Goal: Task Accomplishment & Management: Manage account settings

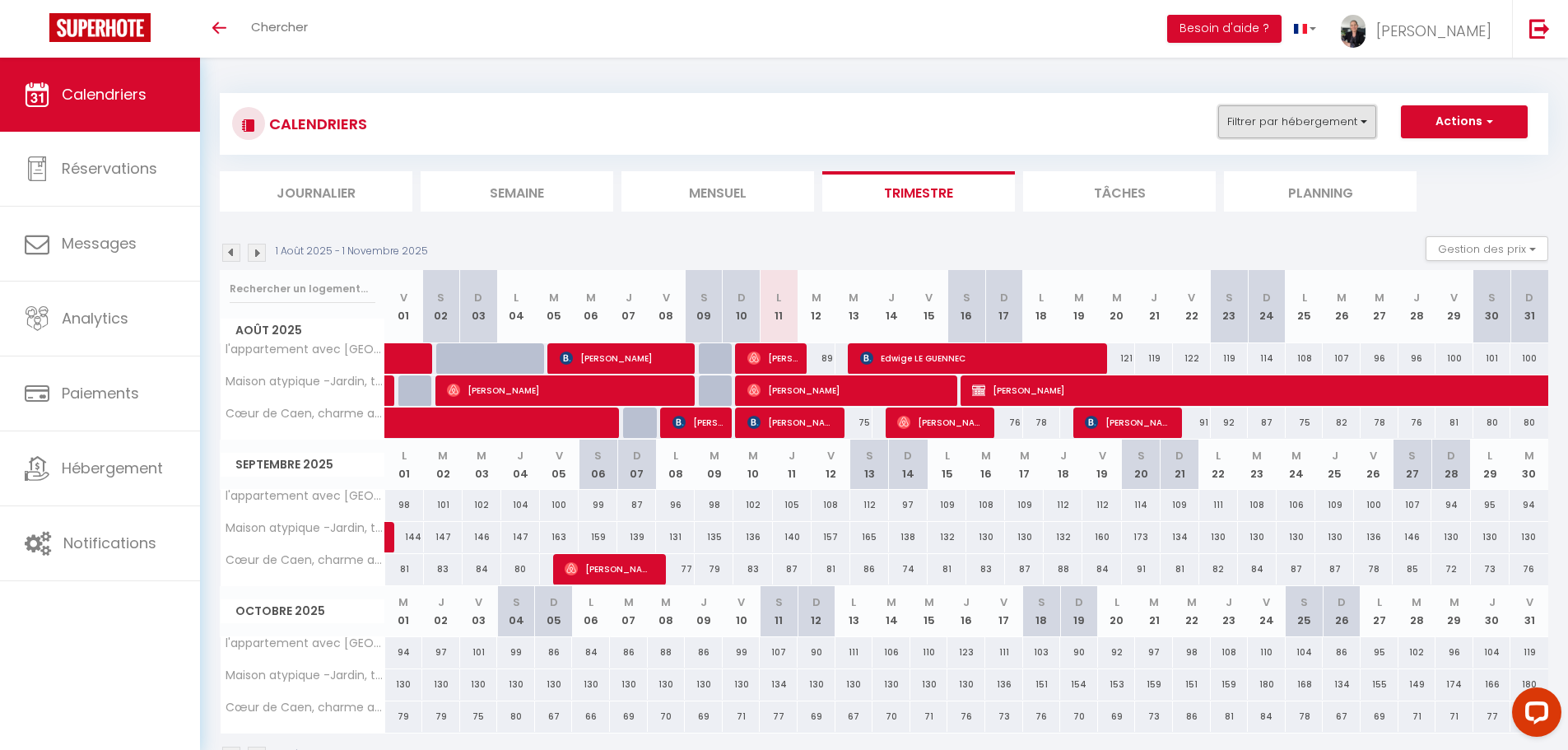
click at [1300, 119] on button "Filtrer par hébergement" at bounding box center [1297, 122] width 158 height 33
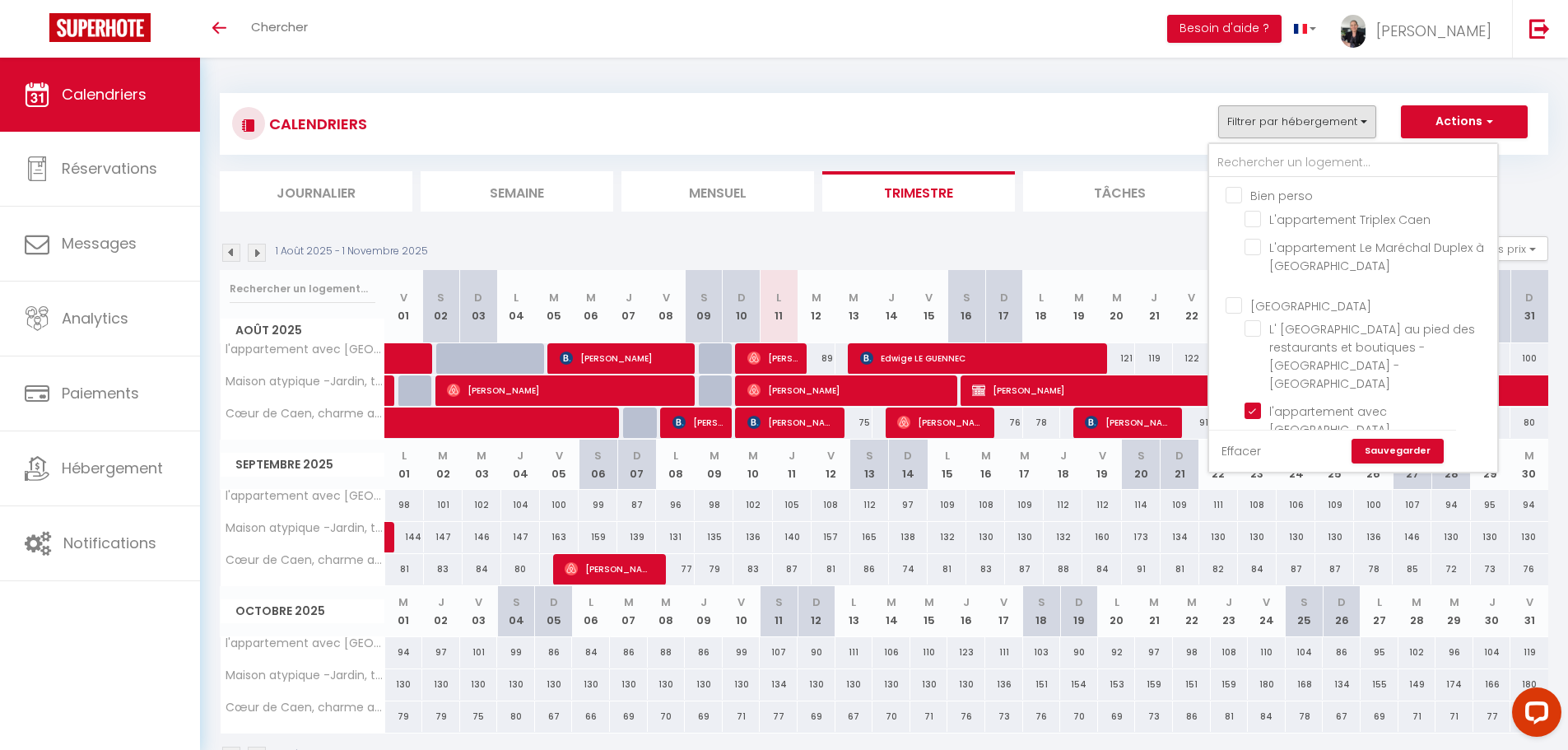
click at [1237, 449] on link "Effacer" at bounding box center [1241, 451] width 39 height 18
checkbox input "false"
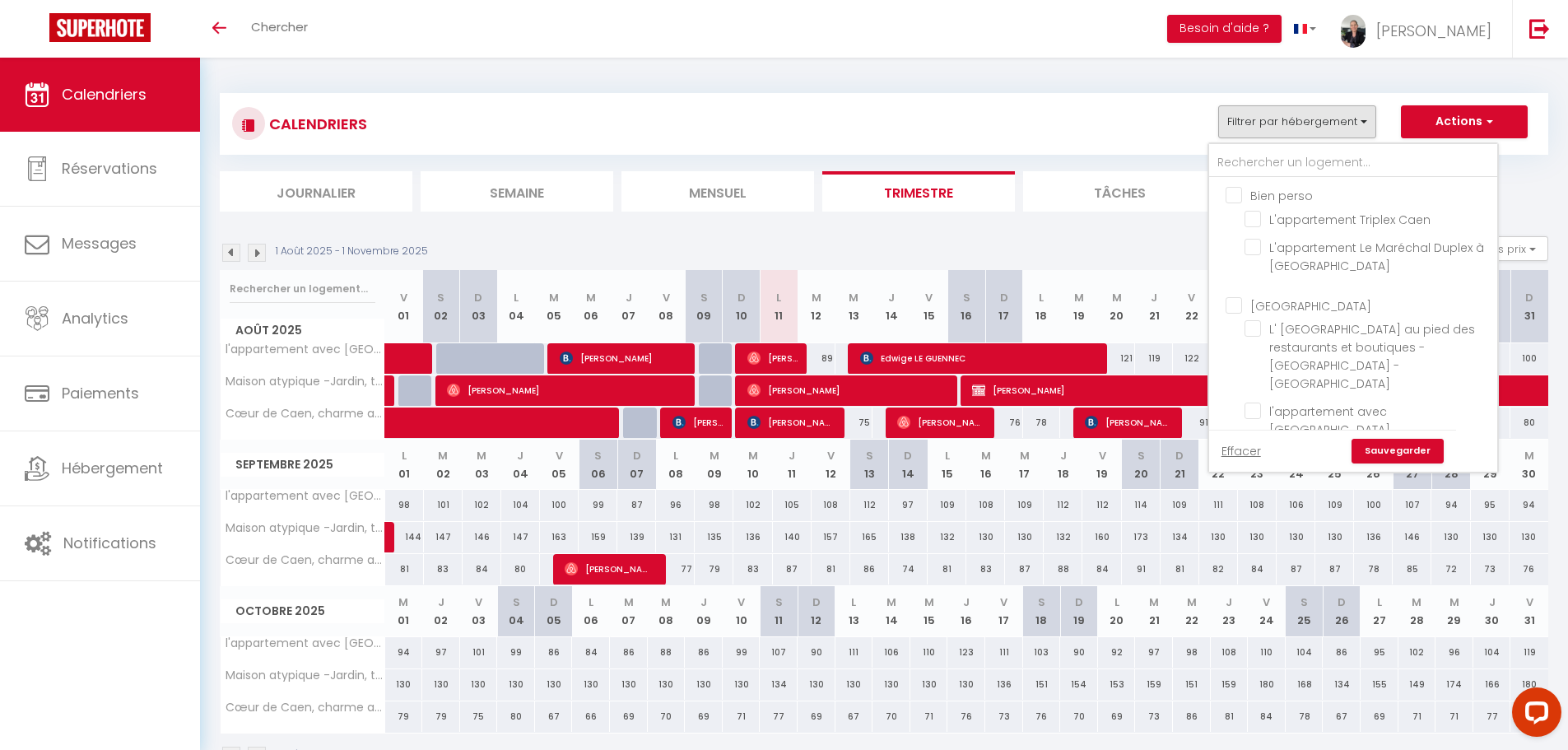
checkbox input "false"
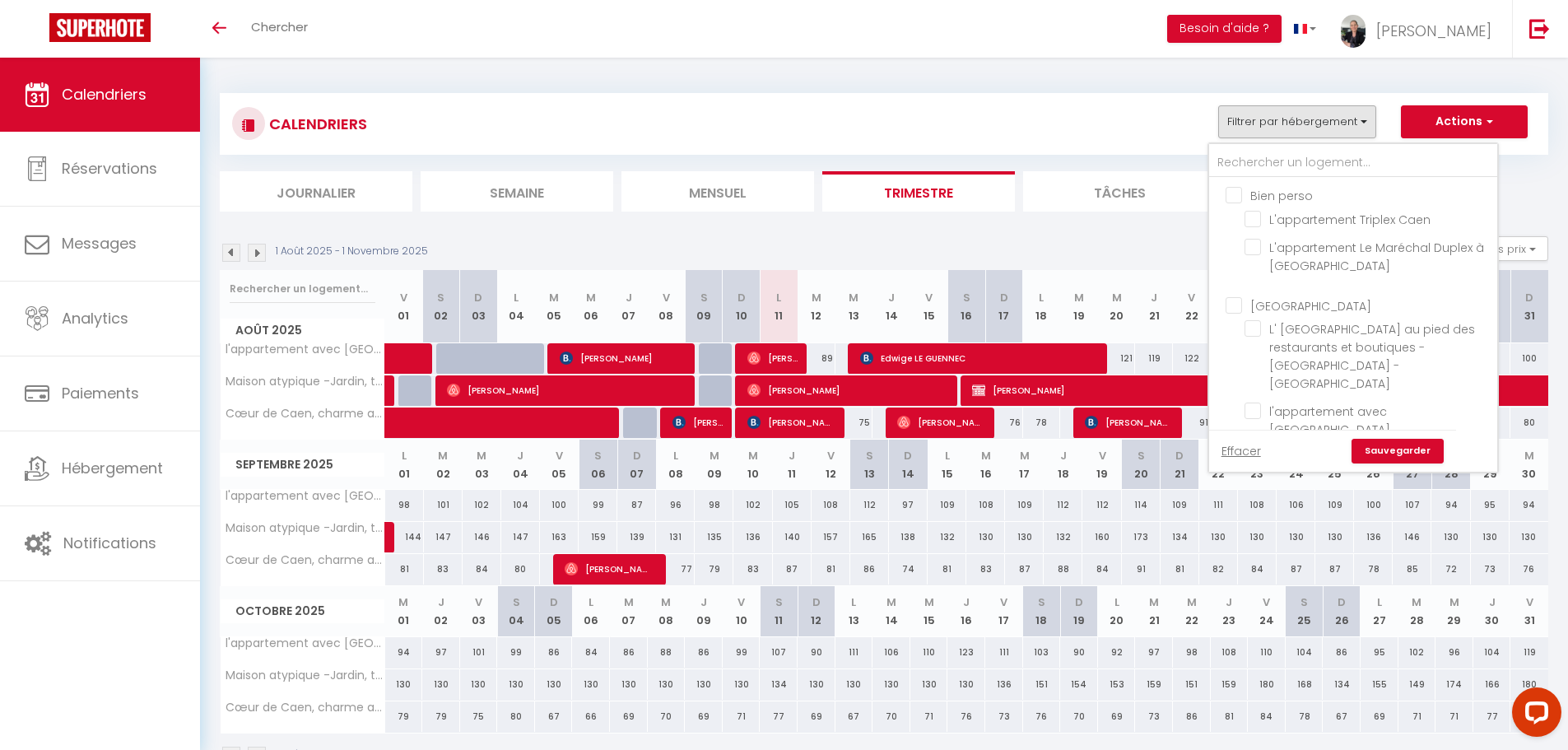
checkbox input "false"
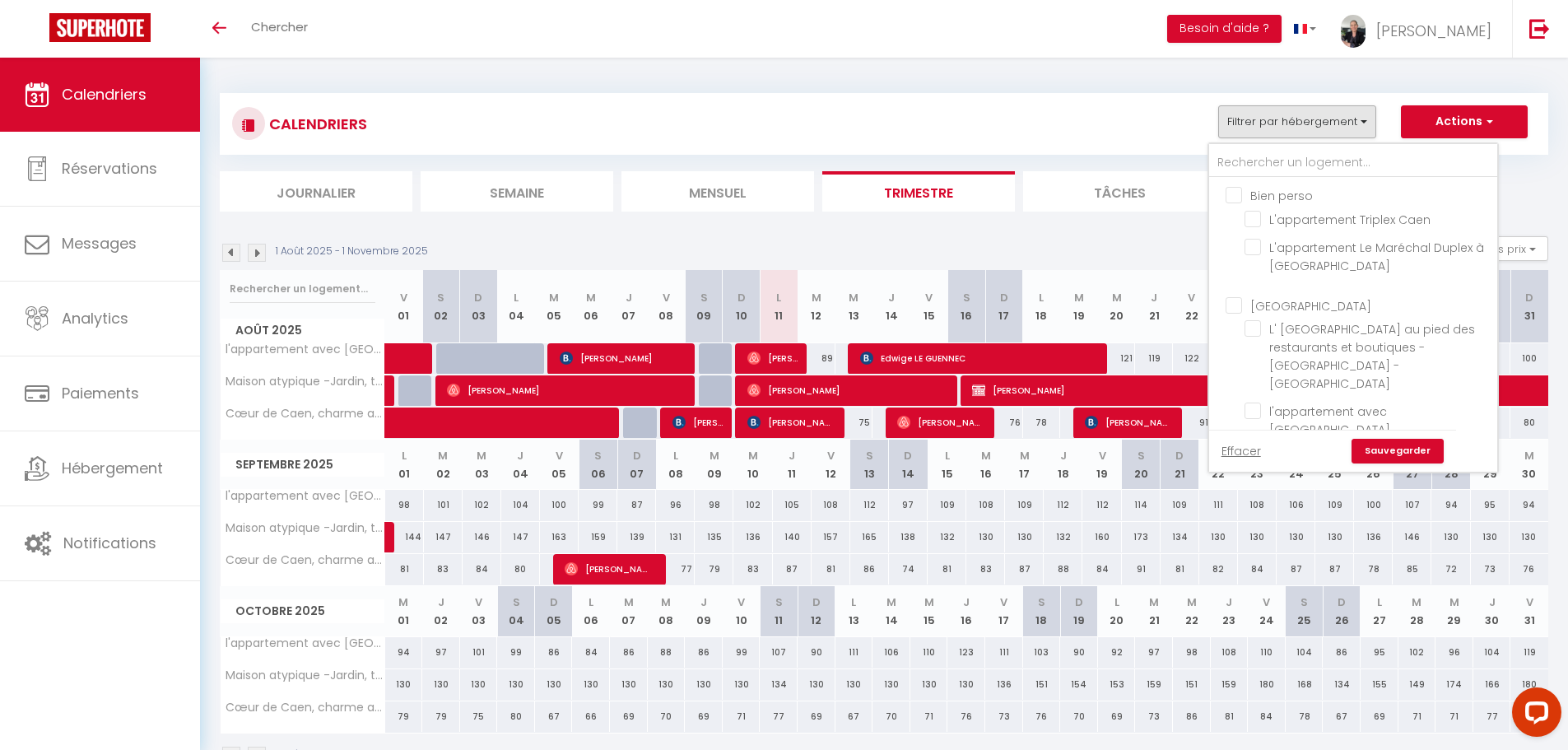
checkbox input "false"
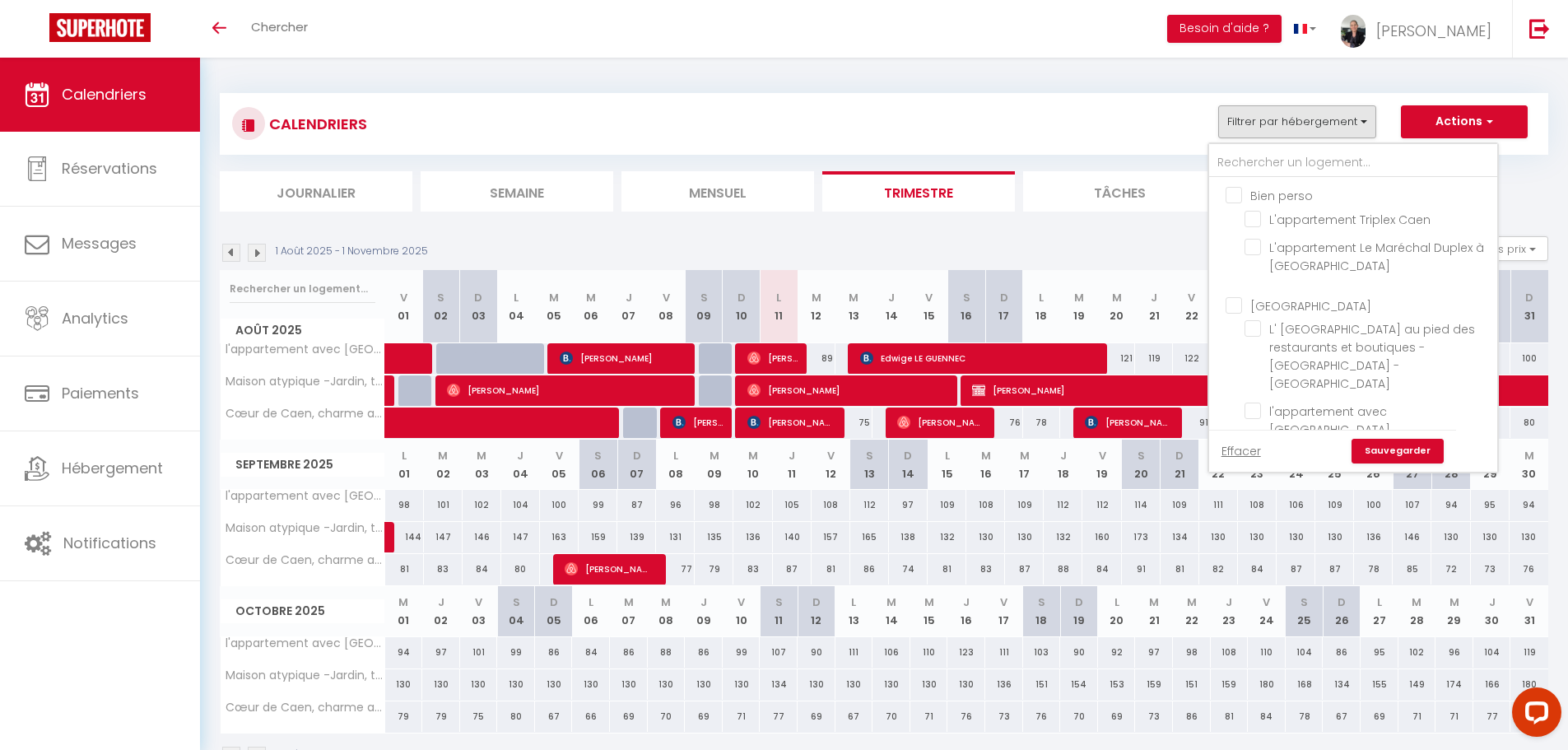
checkbox input "false"
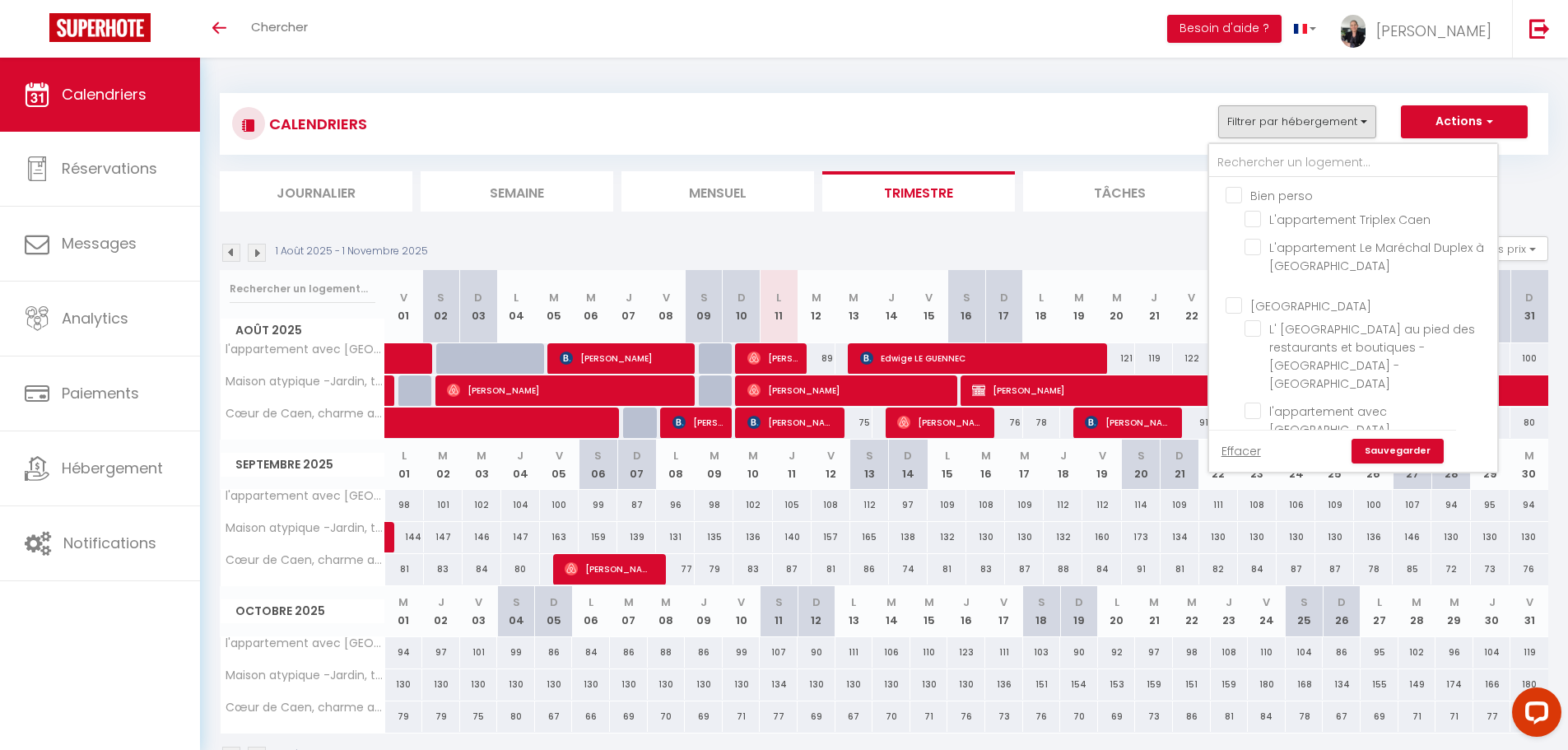
checkbox input "false"
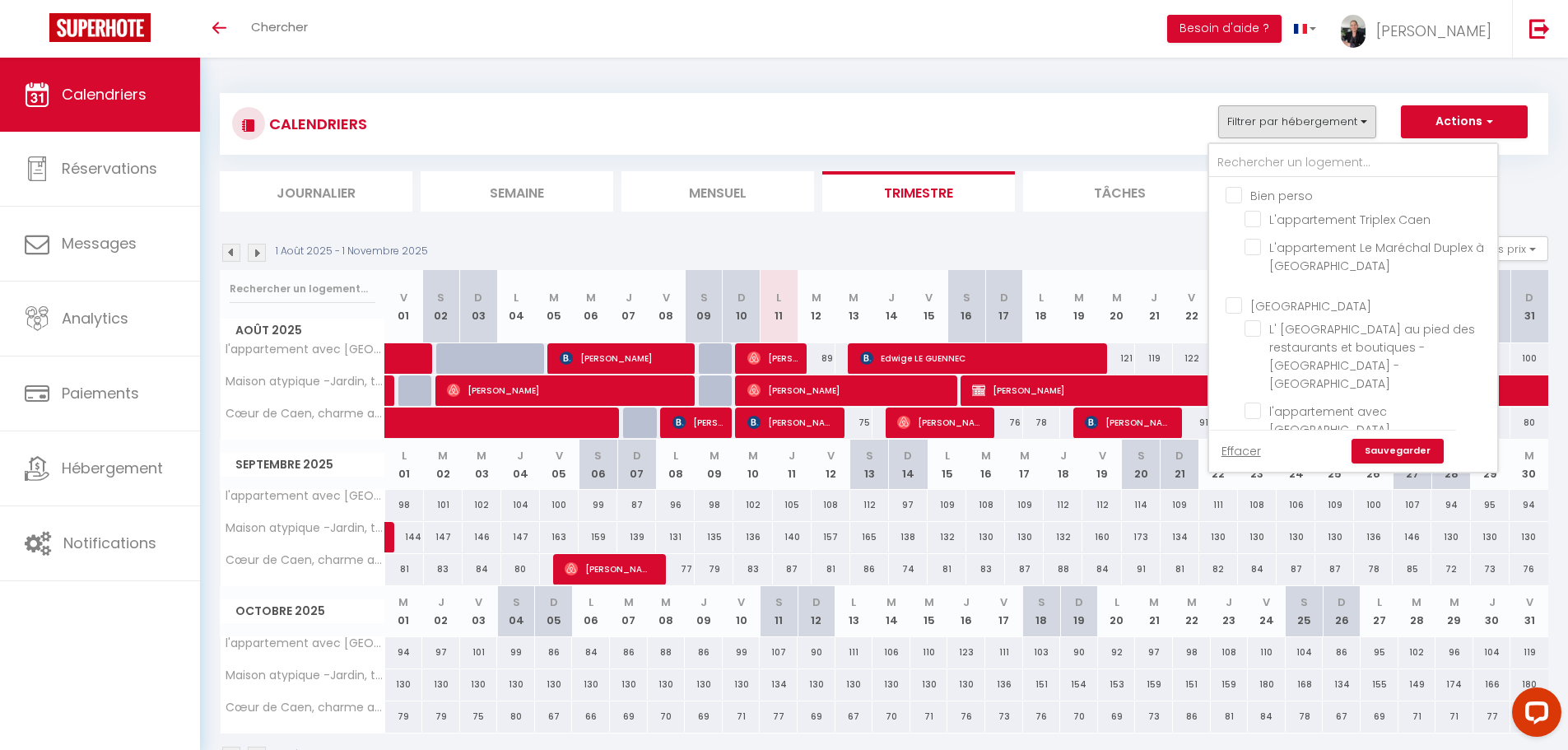
checkbox input "false"
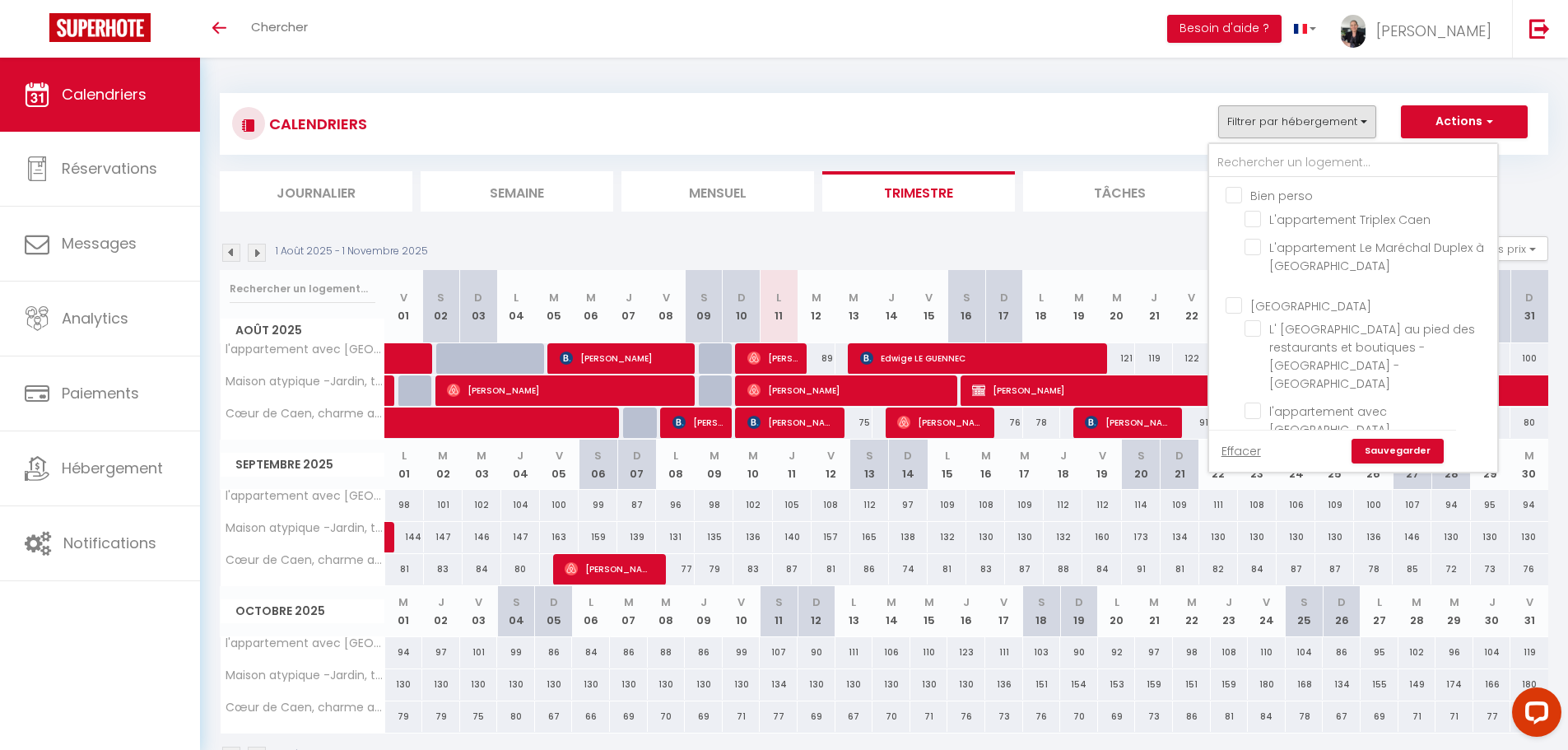
checkbox input "false"
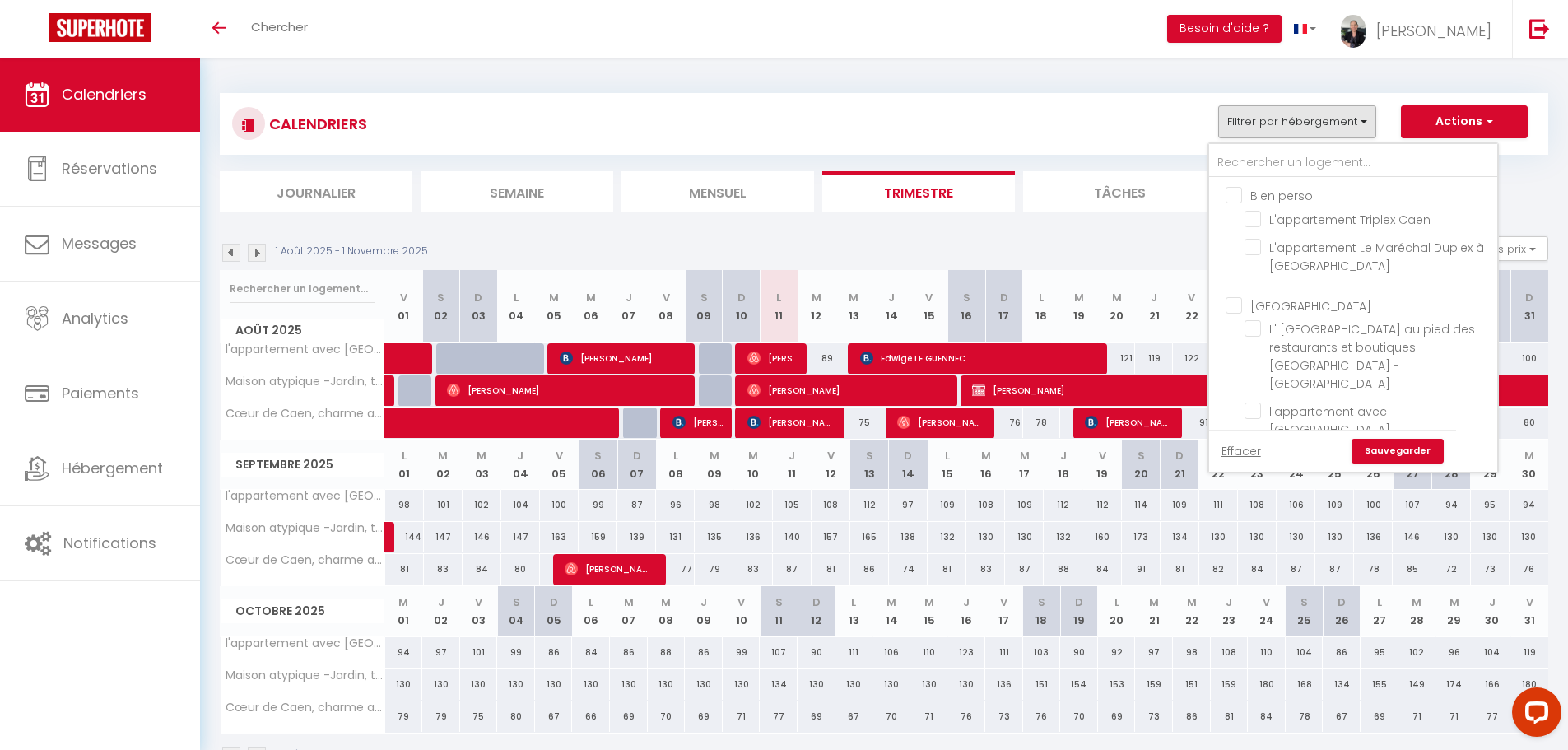
checkbox input "false"
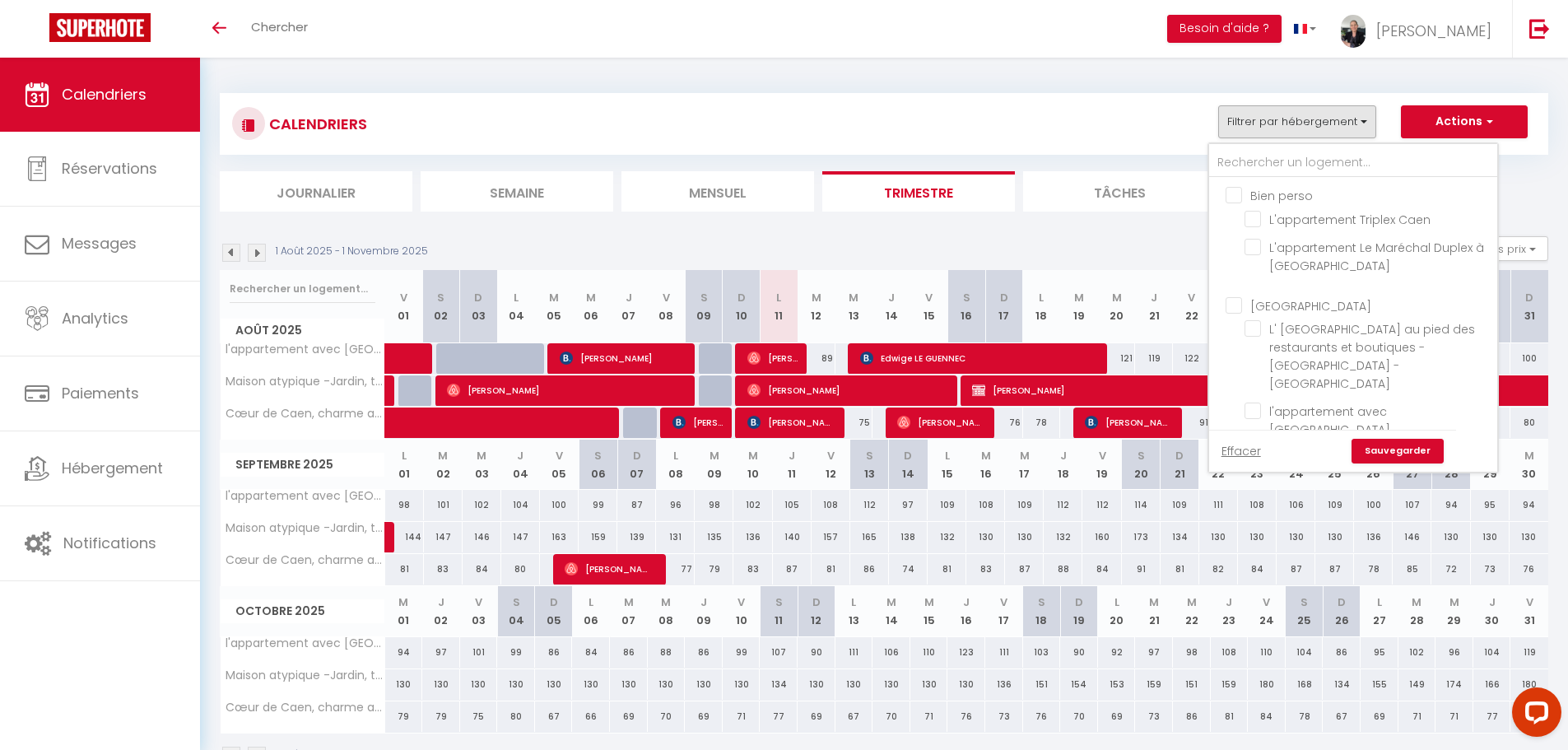
checkbox input "false"
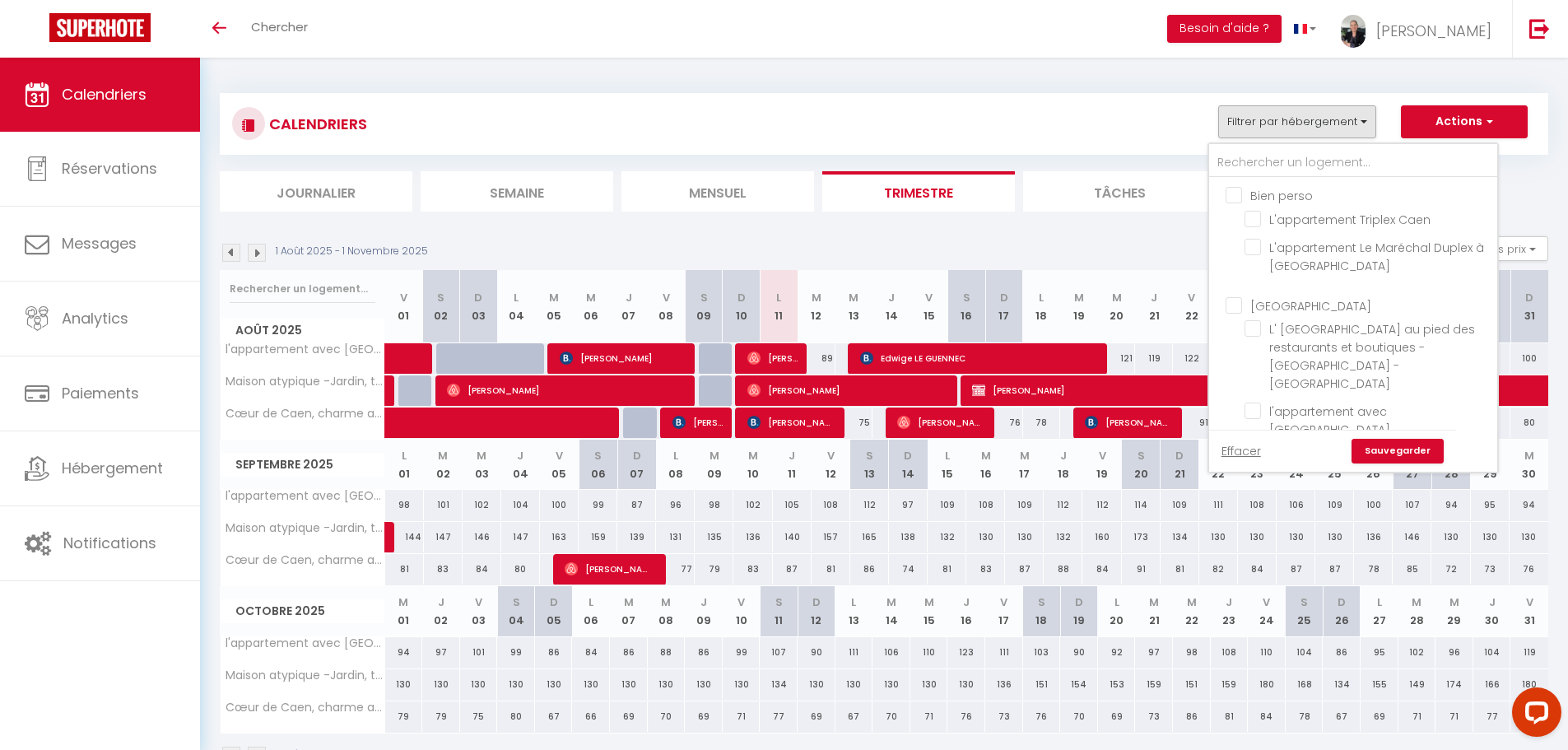
checkbox input "false"
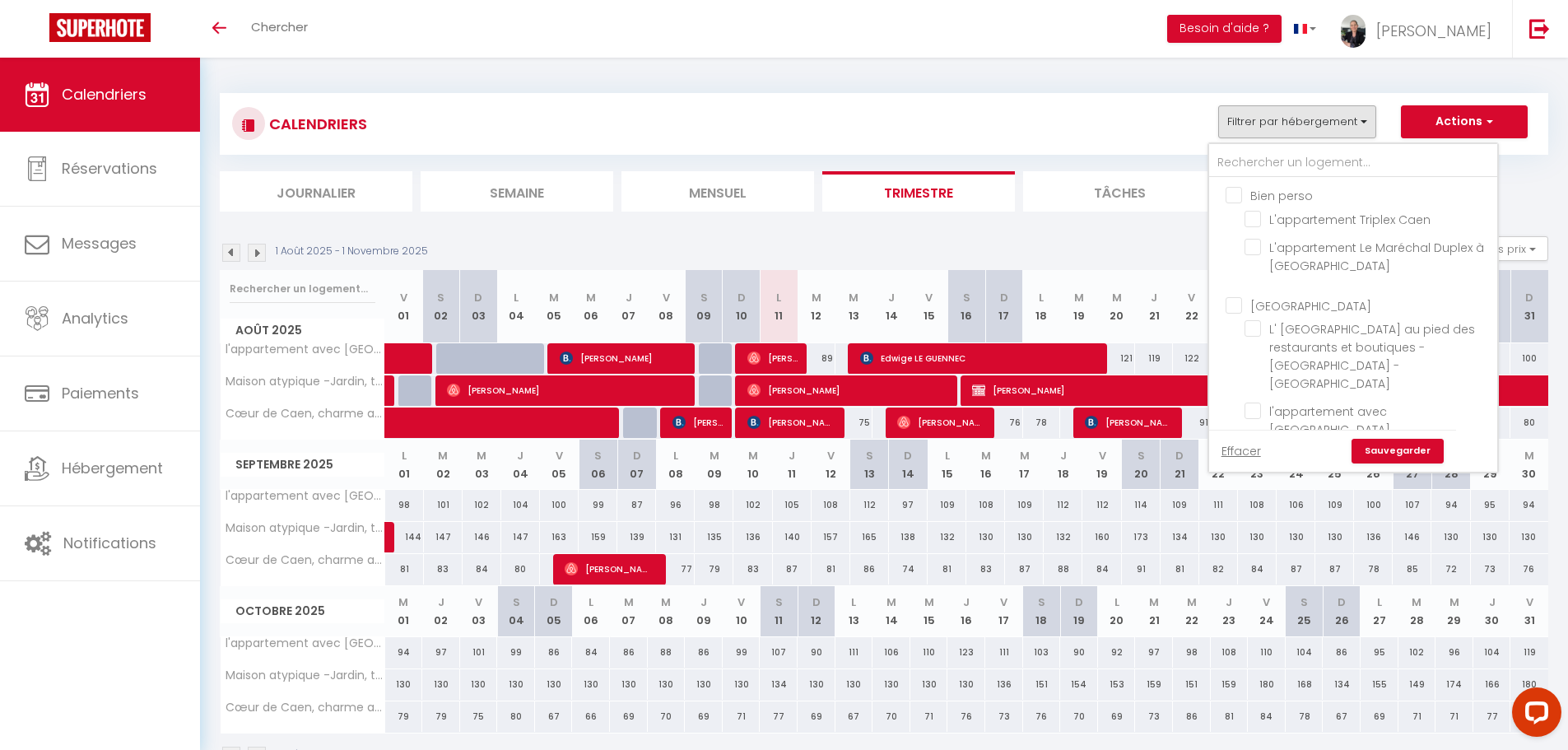
checkbox input "false"
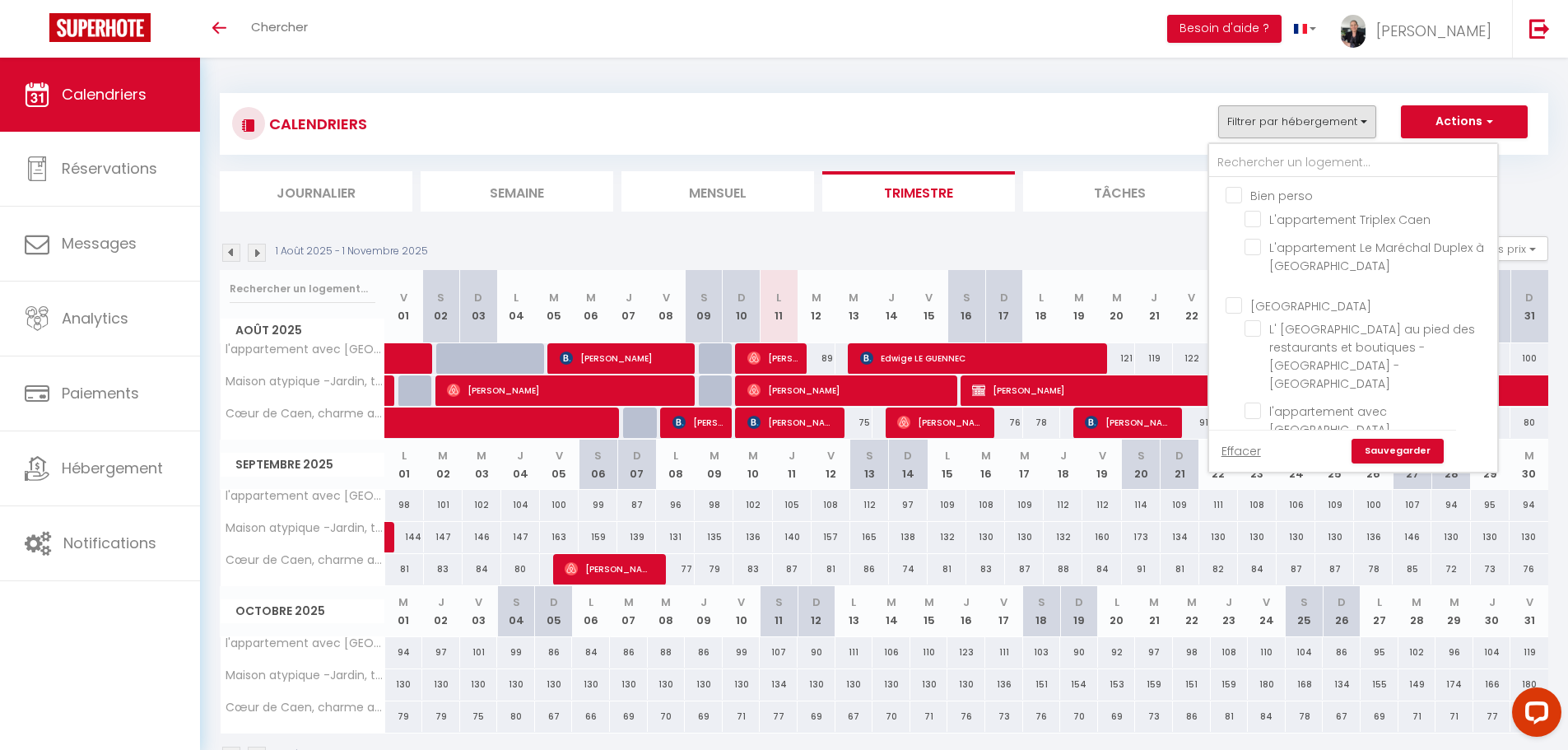
checkbox input "false"
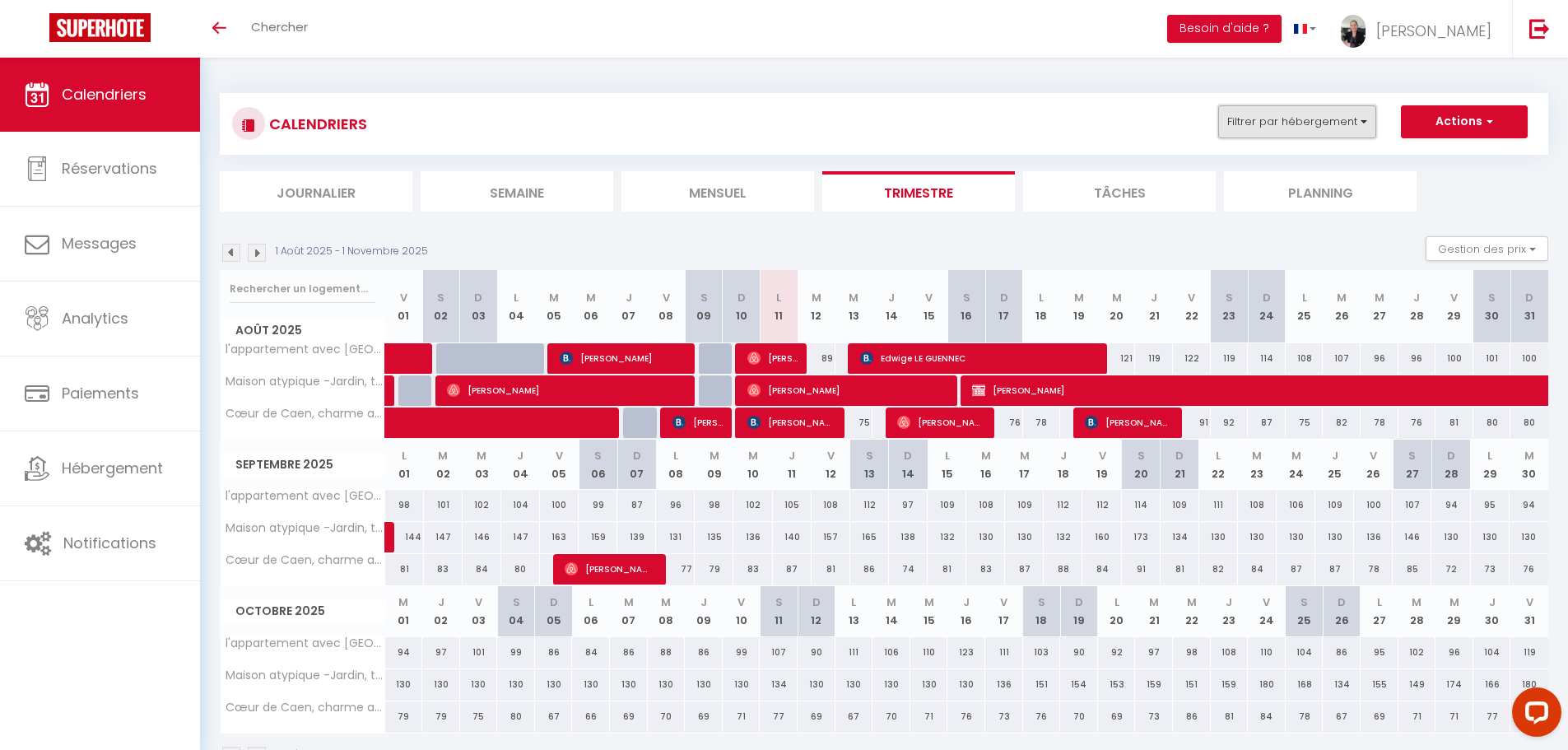
click at [1295, 133] on button "Filtrer par hébergement" at bounding box center [1297, 122] width 158 height 33
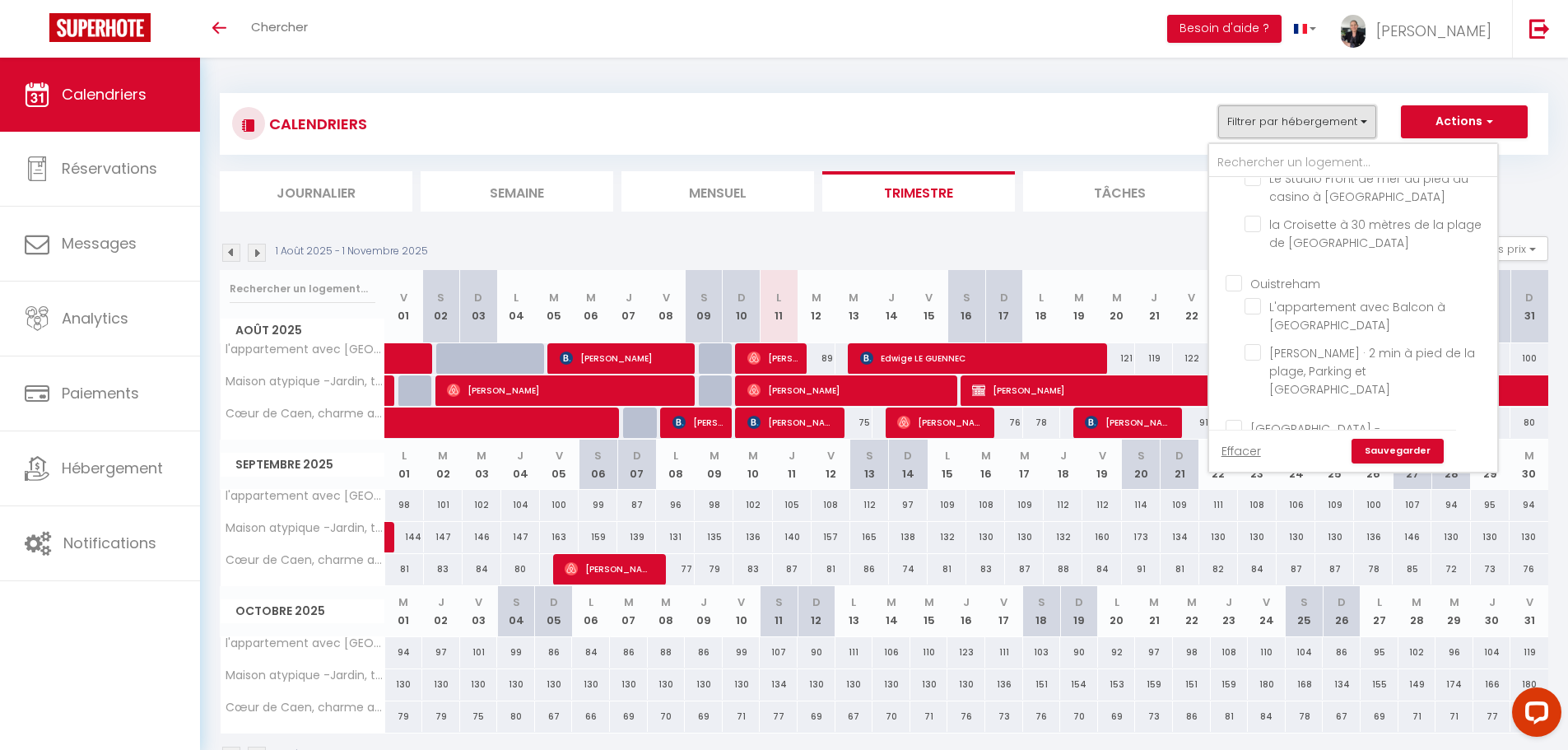
scroll to position [1400, 0]
click at [1259, 339] on input "[PERSON_NAME] · 2 min à pied de la plage, Parking et [GEOGRAPHIC_DATA]" at bounding box center [1368, 347] width 247 height 17
checkbox input "true"
checkbox input "false"
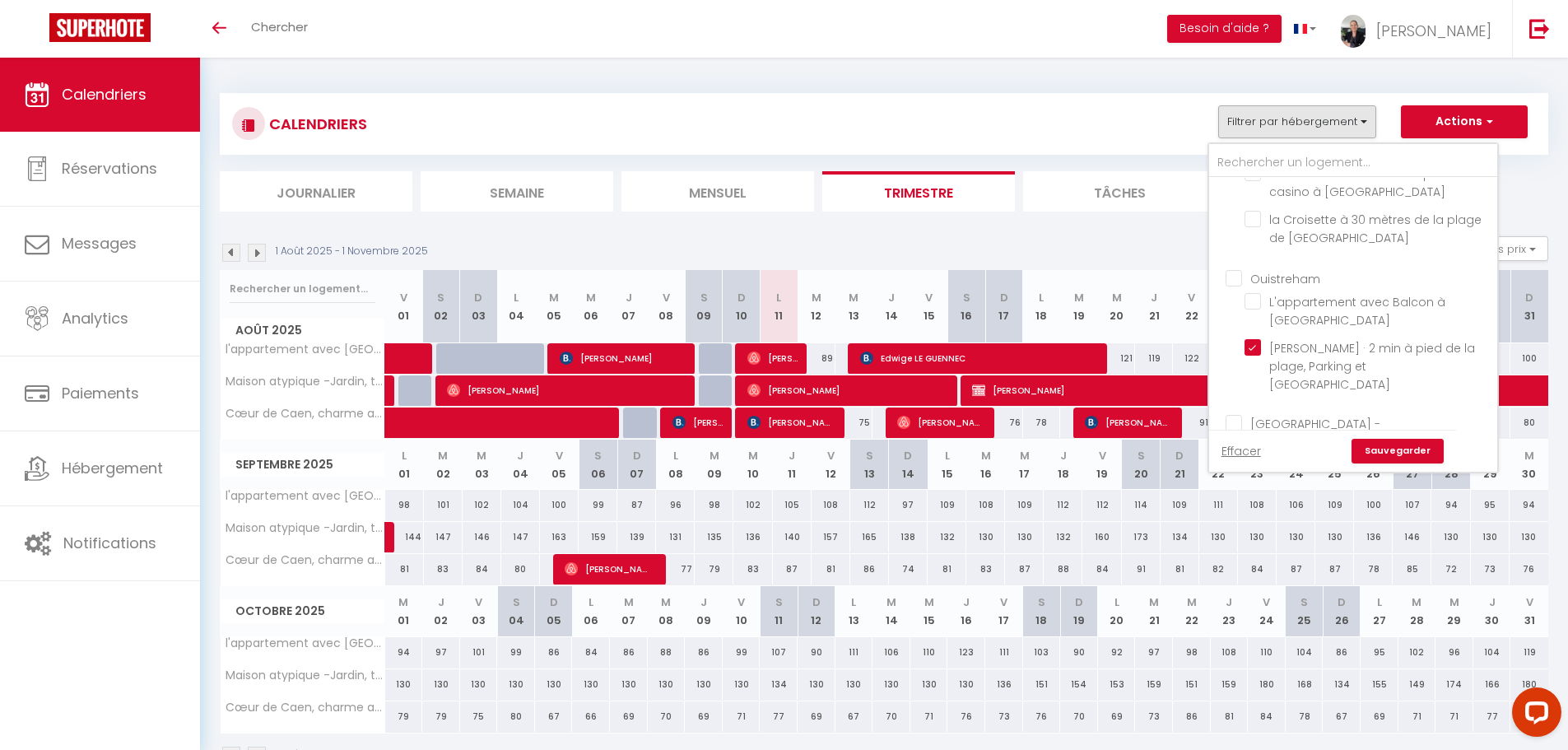
checkbox input "false"
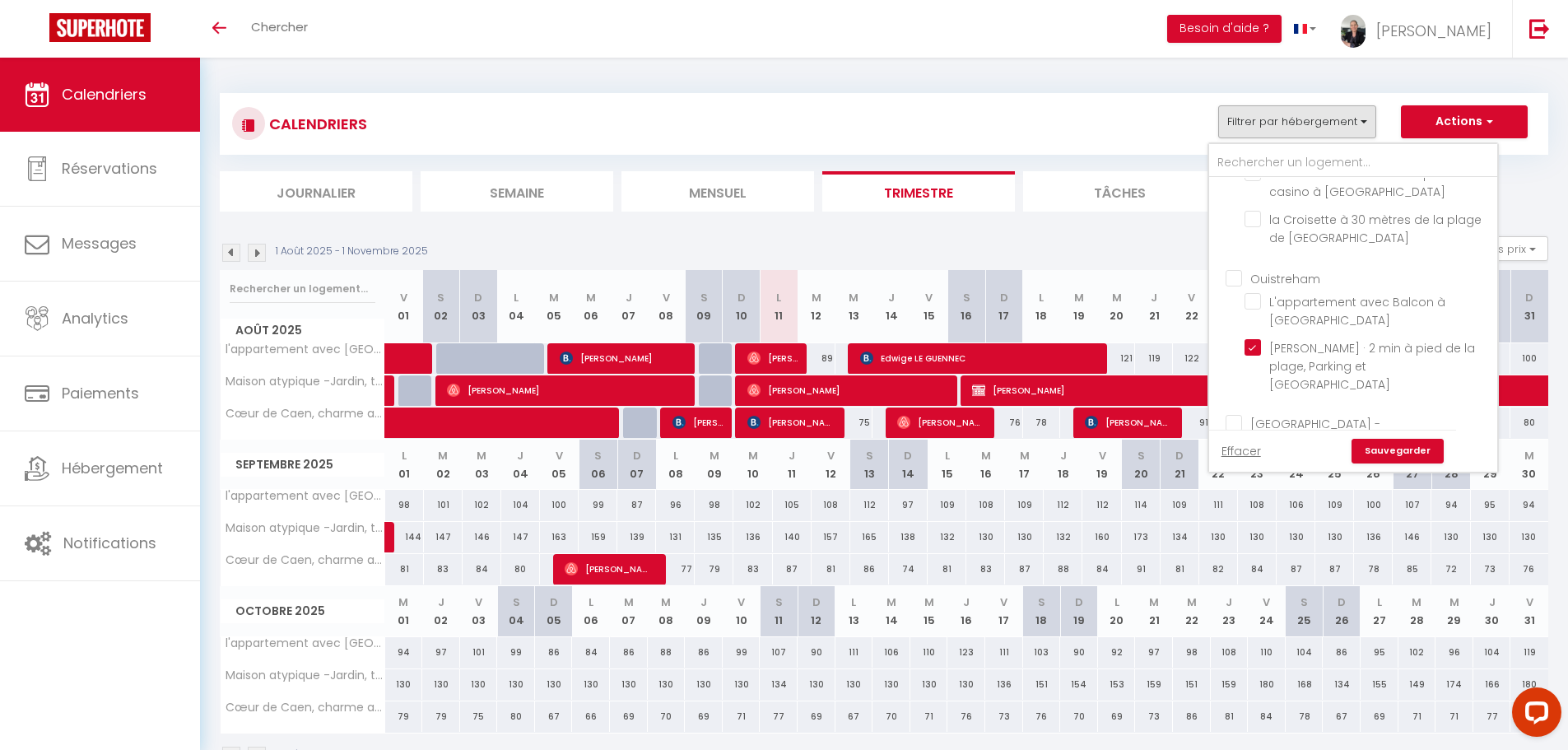
checkbox input "false"
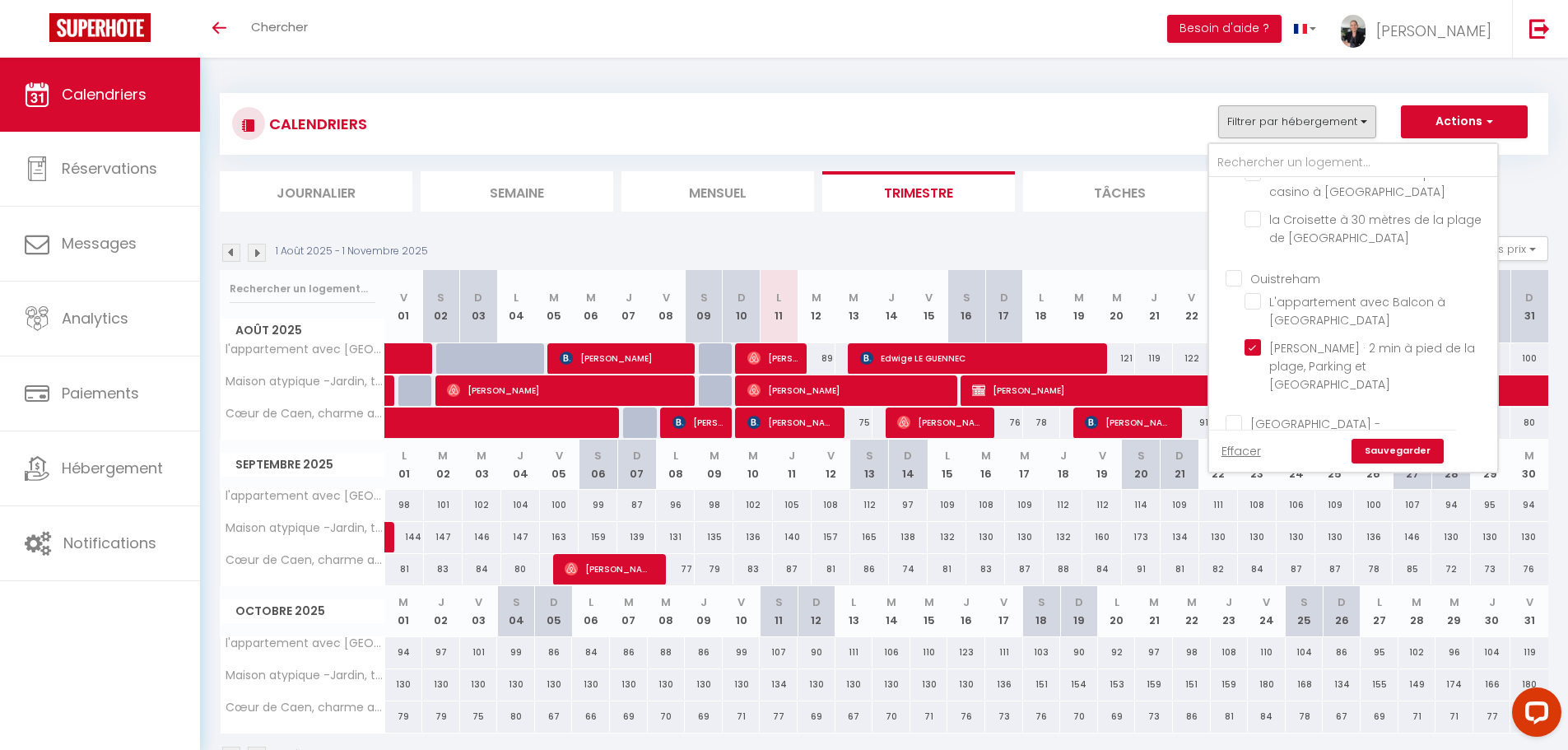
checkbox input "false"
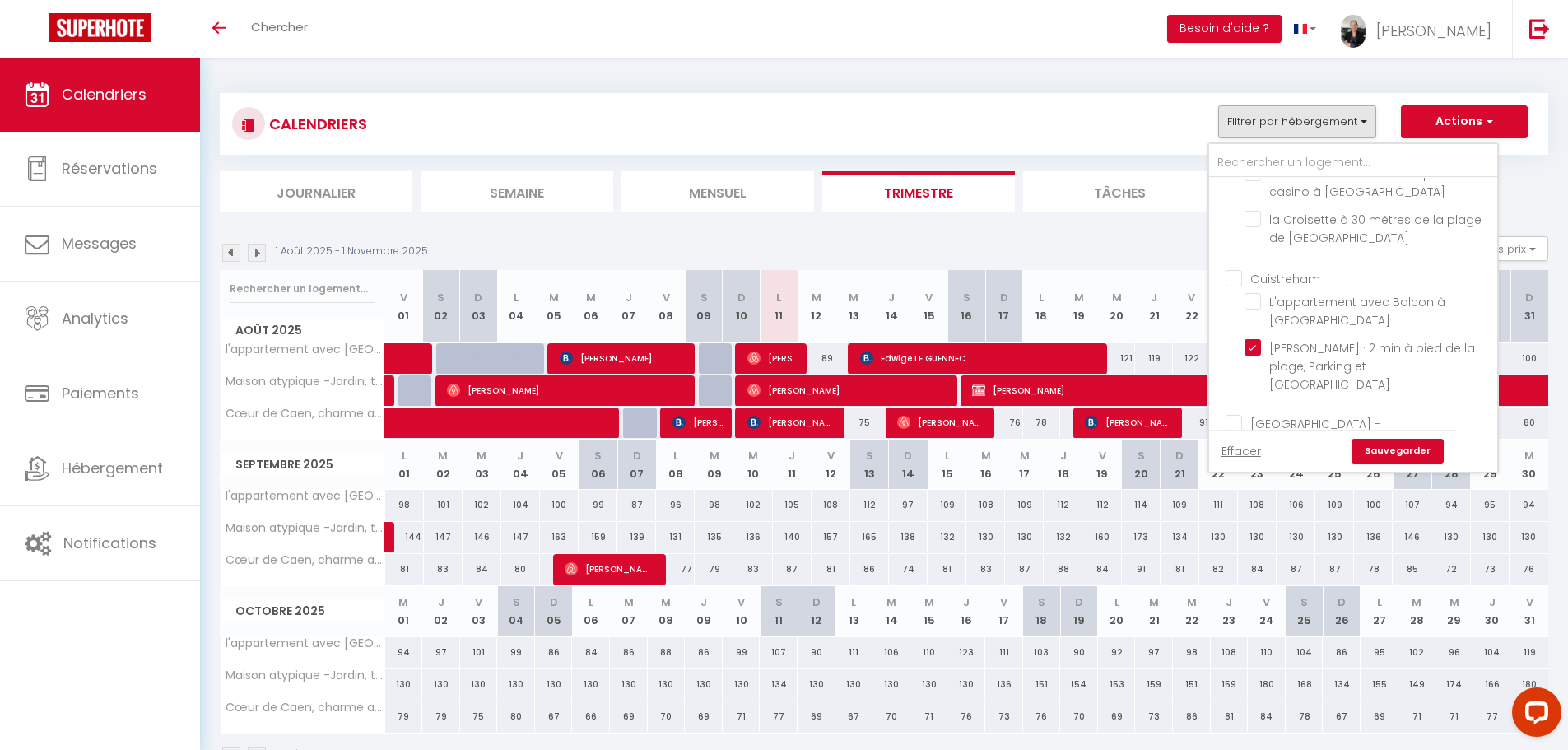
checkbox input "false"
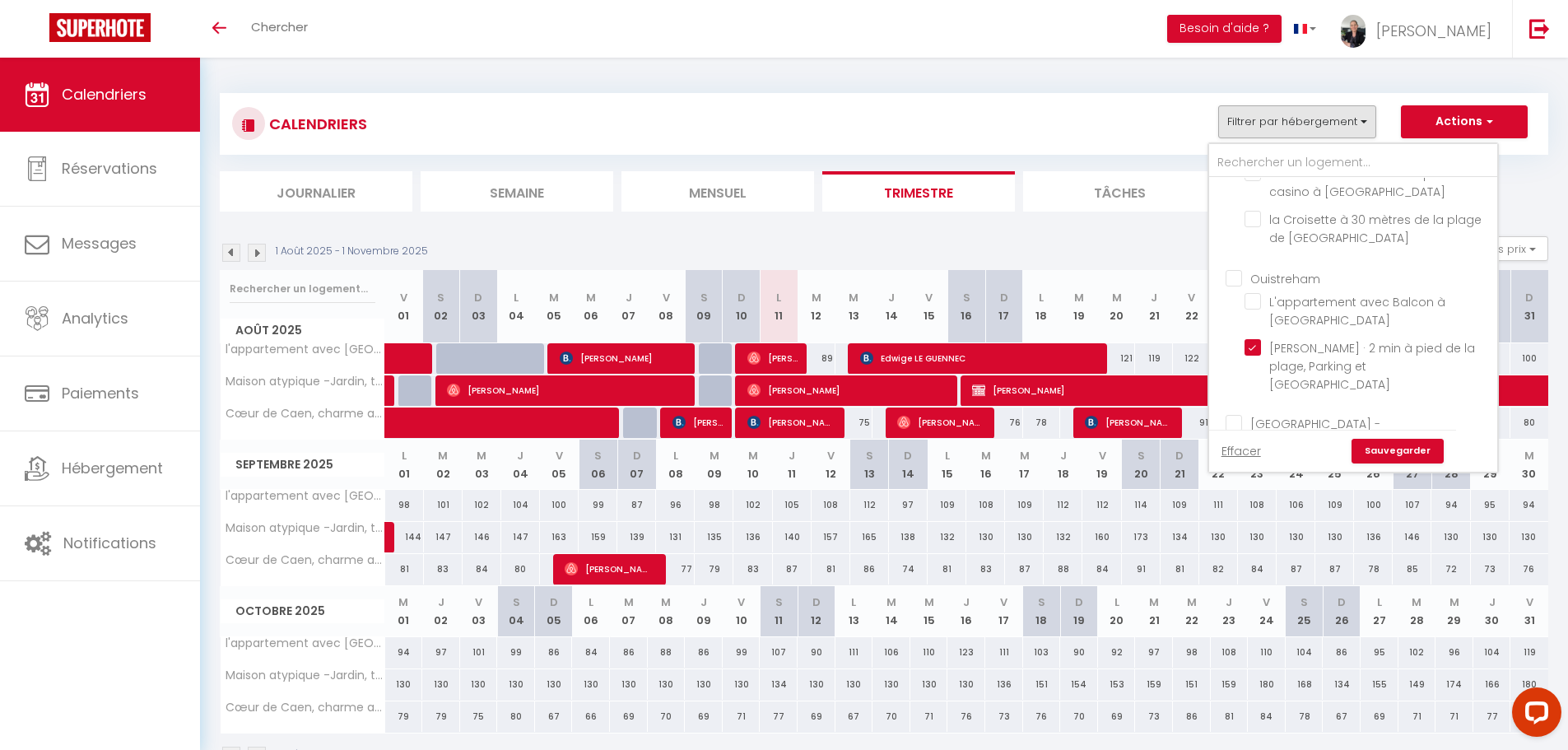
checkbox input "false"
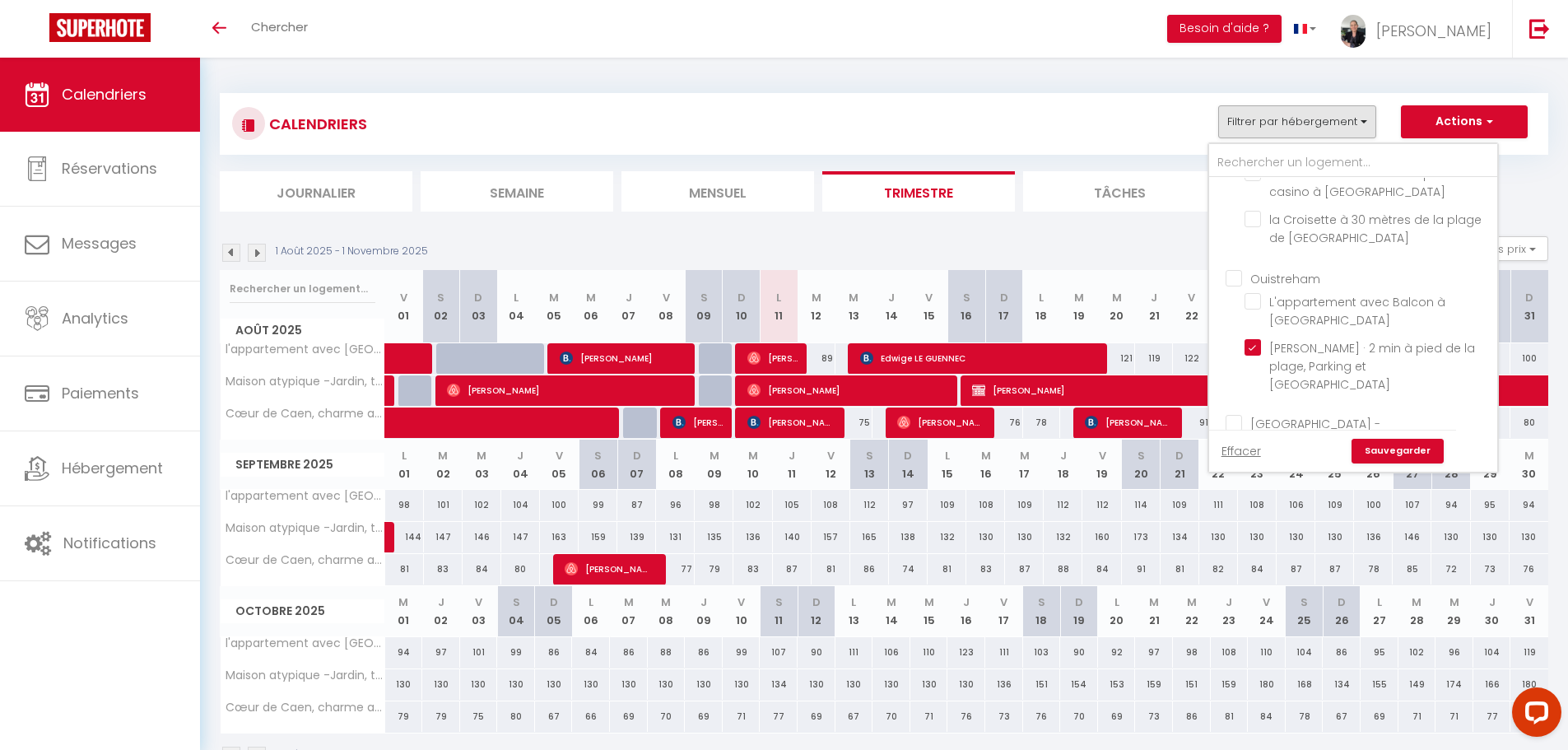
checkbox input "false"
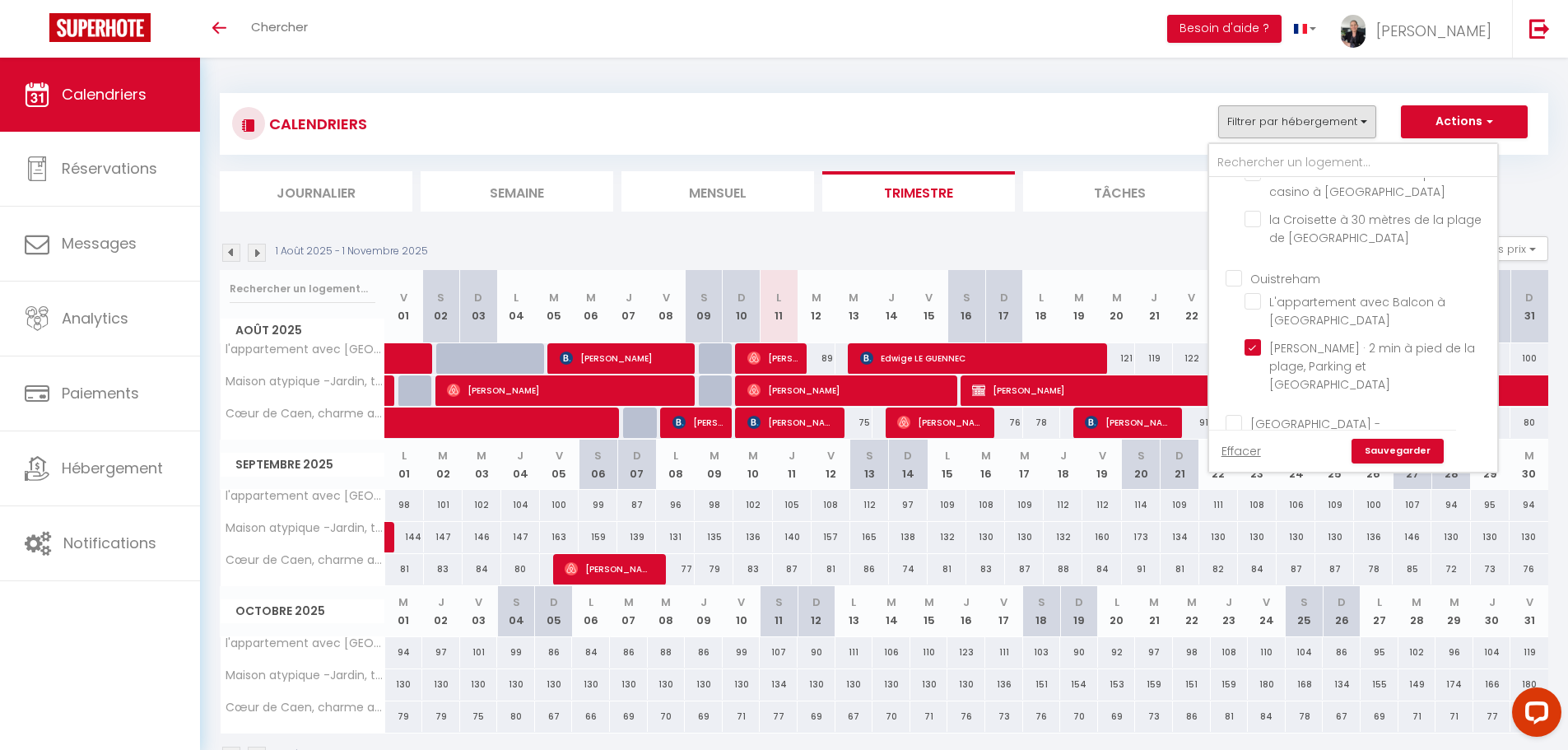
checkbox input "false"
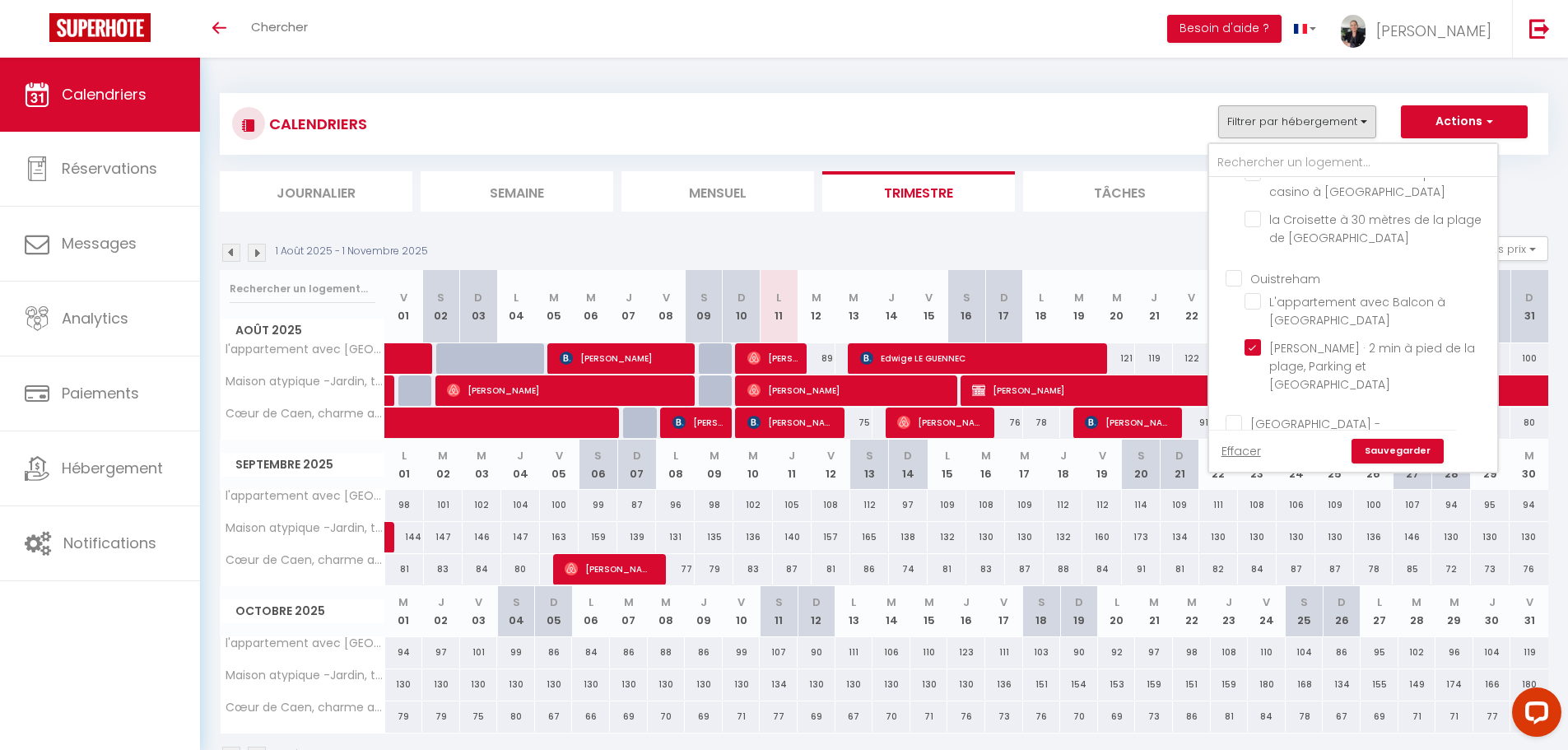
checkbox input "false"
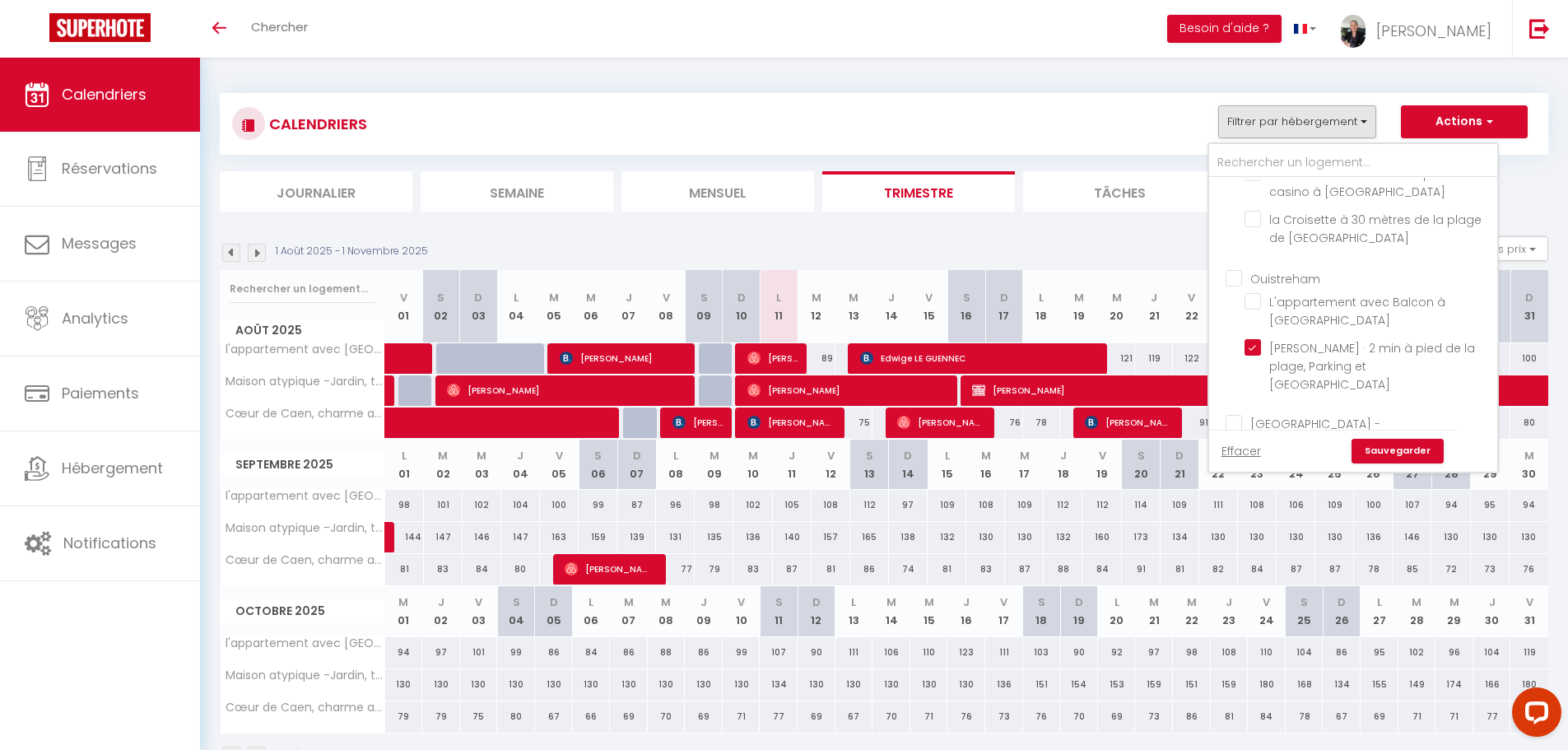
checkbox input "false"
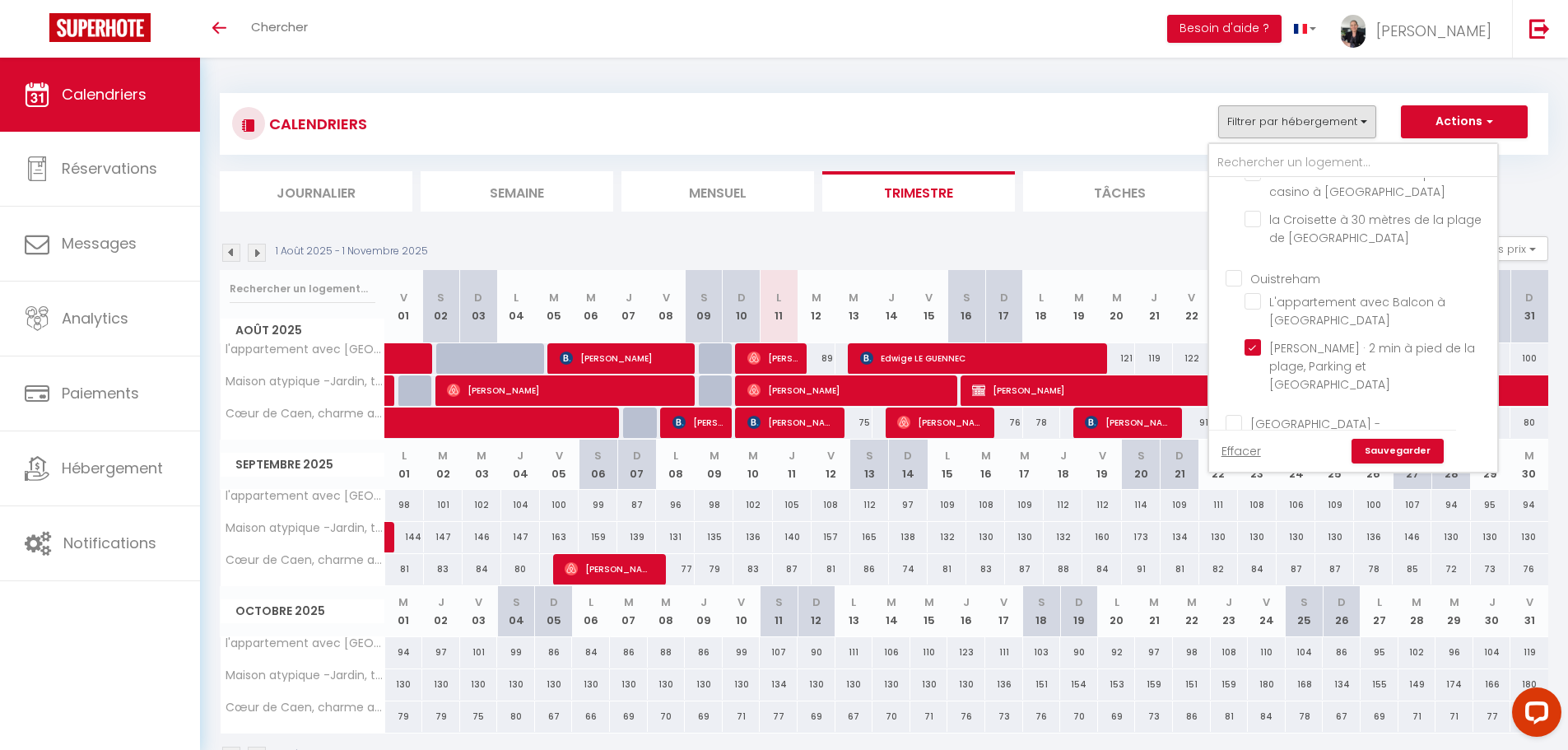
checkbox input "false"
click at [1380, 452] on link "Sauvegarder" at bounding box center [1398, 451] width 92 height 24
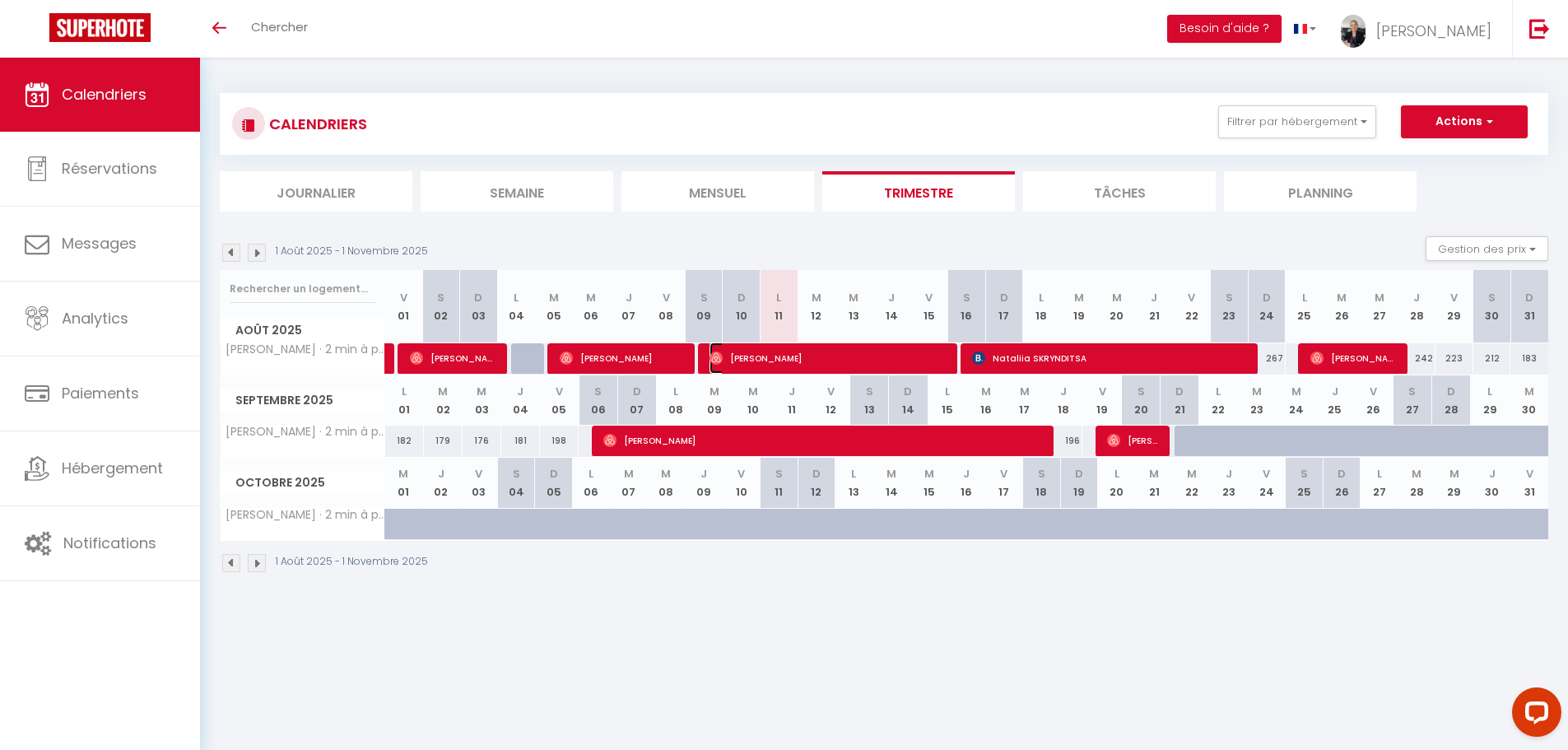
click at [724, 357] on span "[PERSON_NAME]" at bounding box center [829, 357] width 240 height 31
select select "OK"
select select "0"
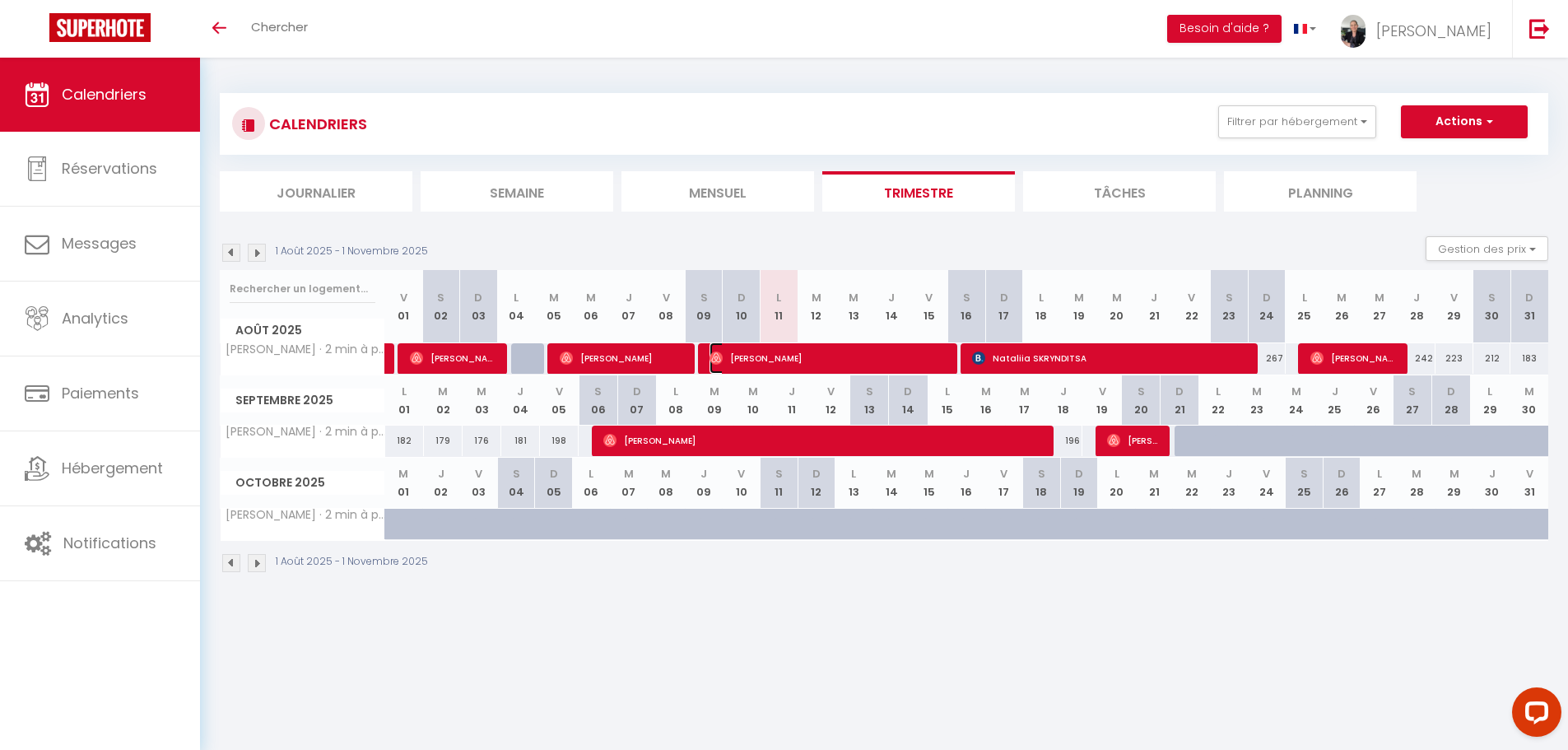
select select "1"
select select
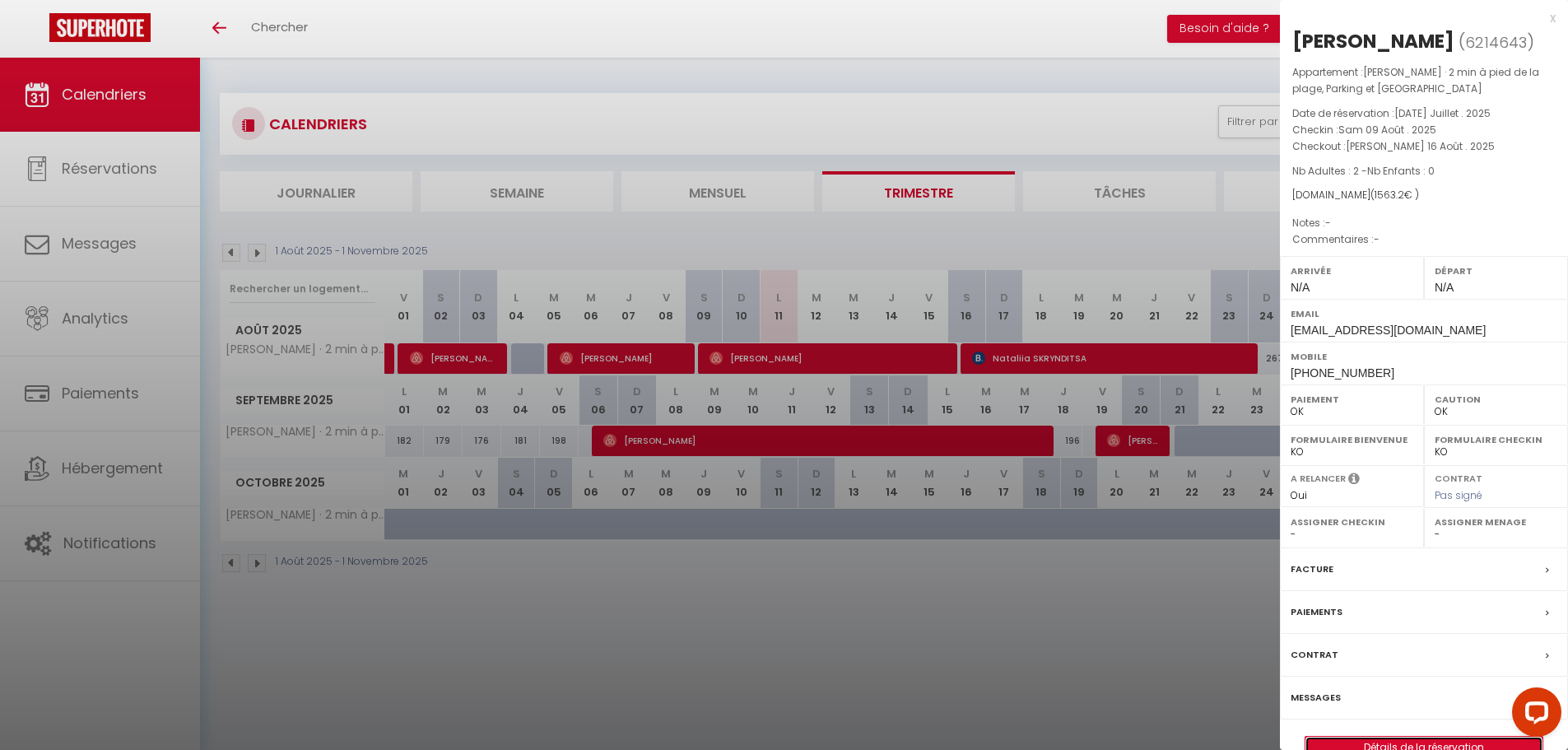
click at [1430, 740] on link "Détails de la réservation" at bounding box center [1424, 747] width 237 height 22
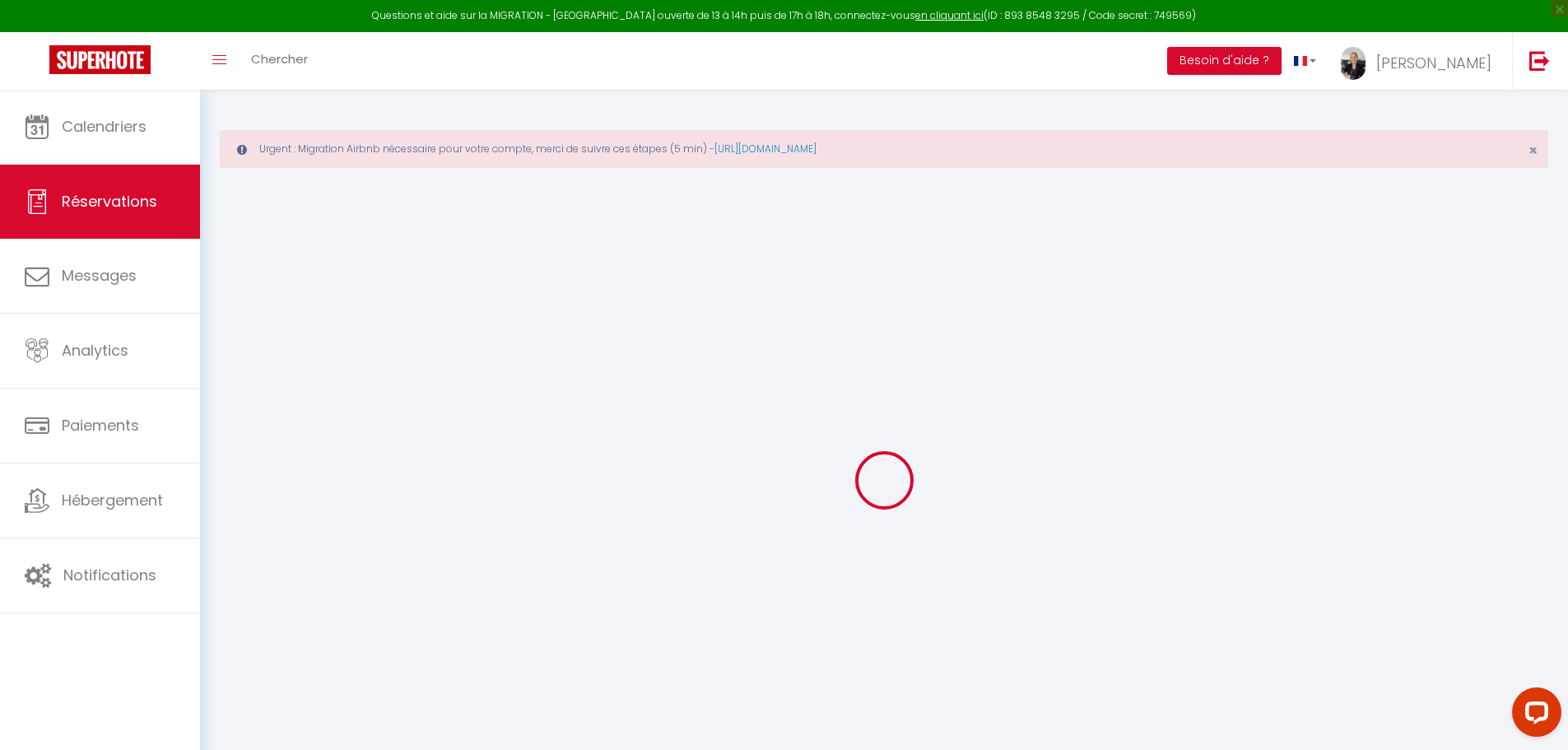
select select
checkbox input "false"
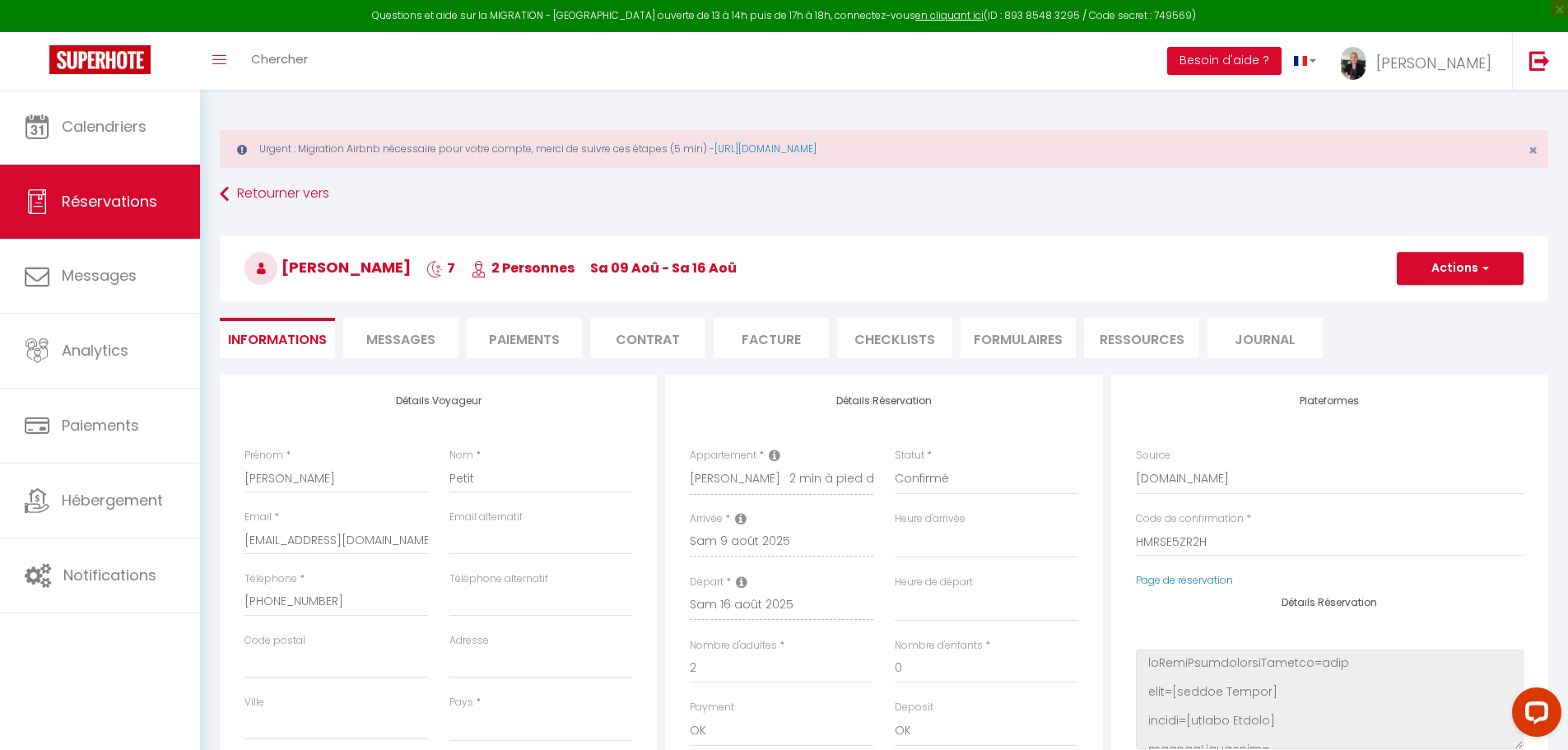
select select
type input "117"
type input "60.2"
select select
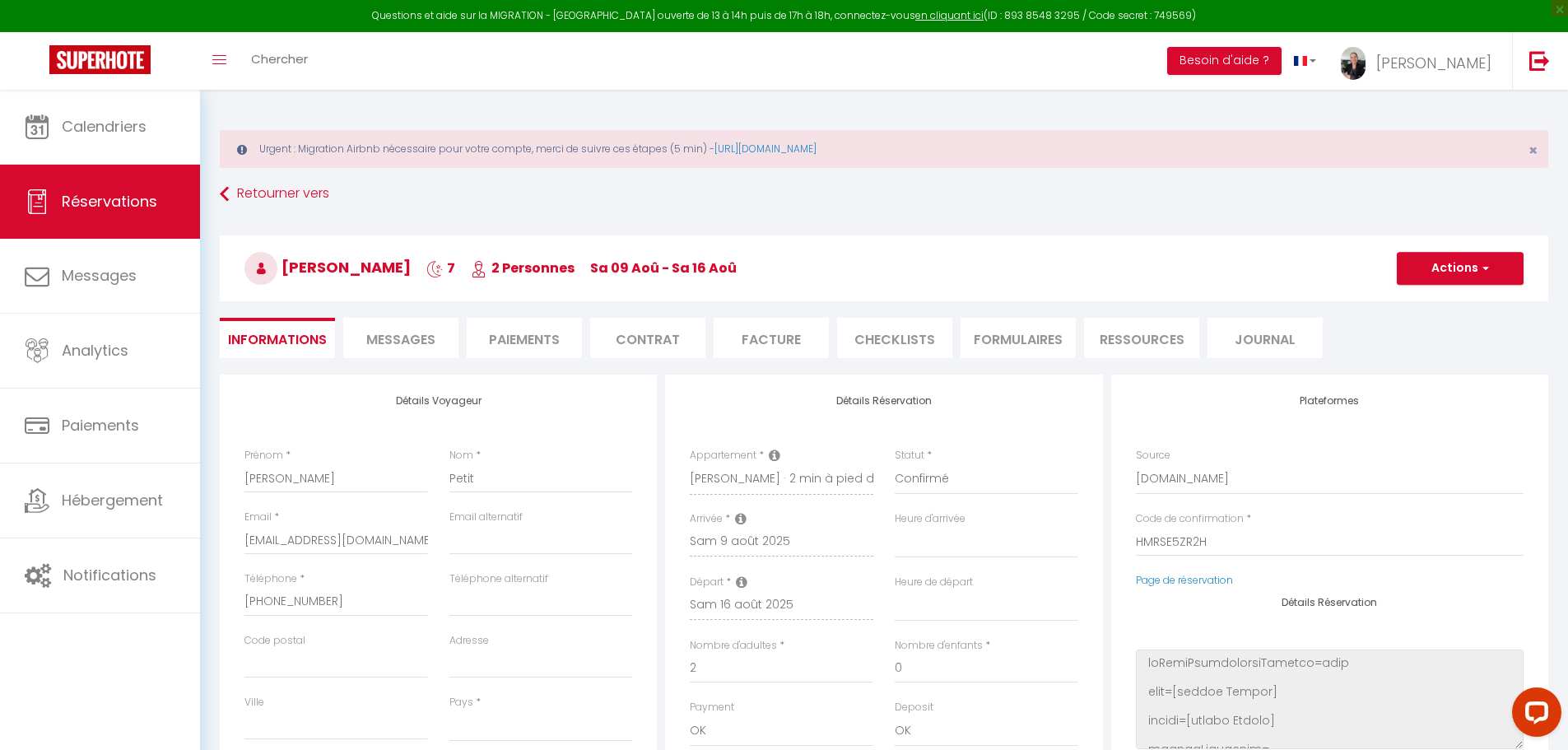
checkbox input "false"
select select
checkbox input "false"
select select
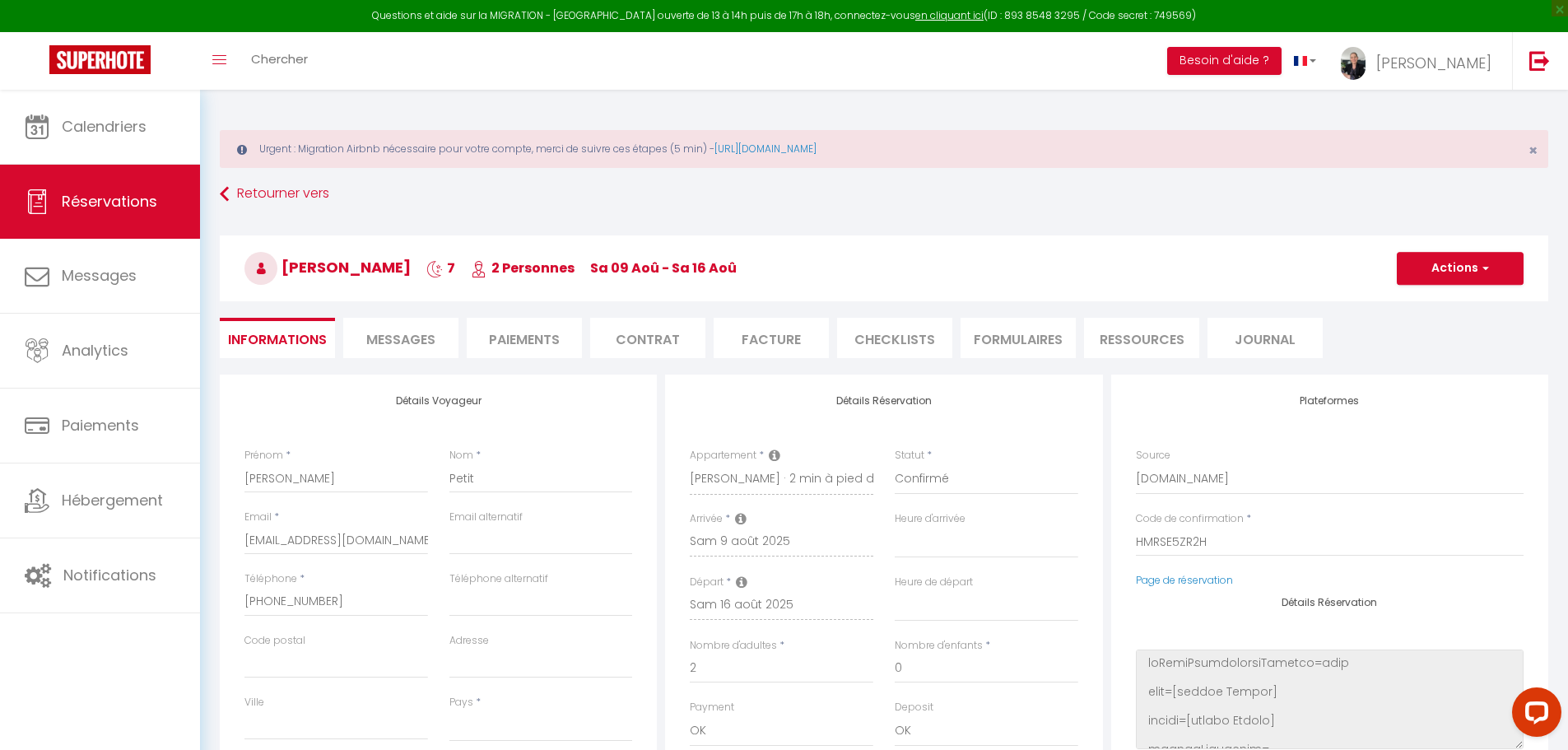
click at [406, 334] on span "Messages" at bounding box center [401, 340] width 69 height 19
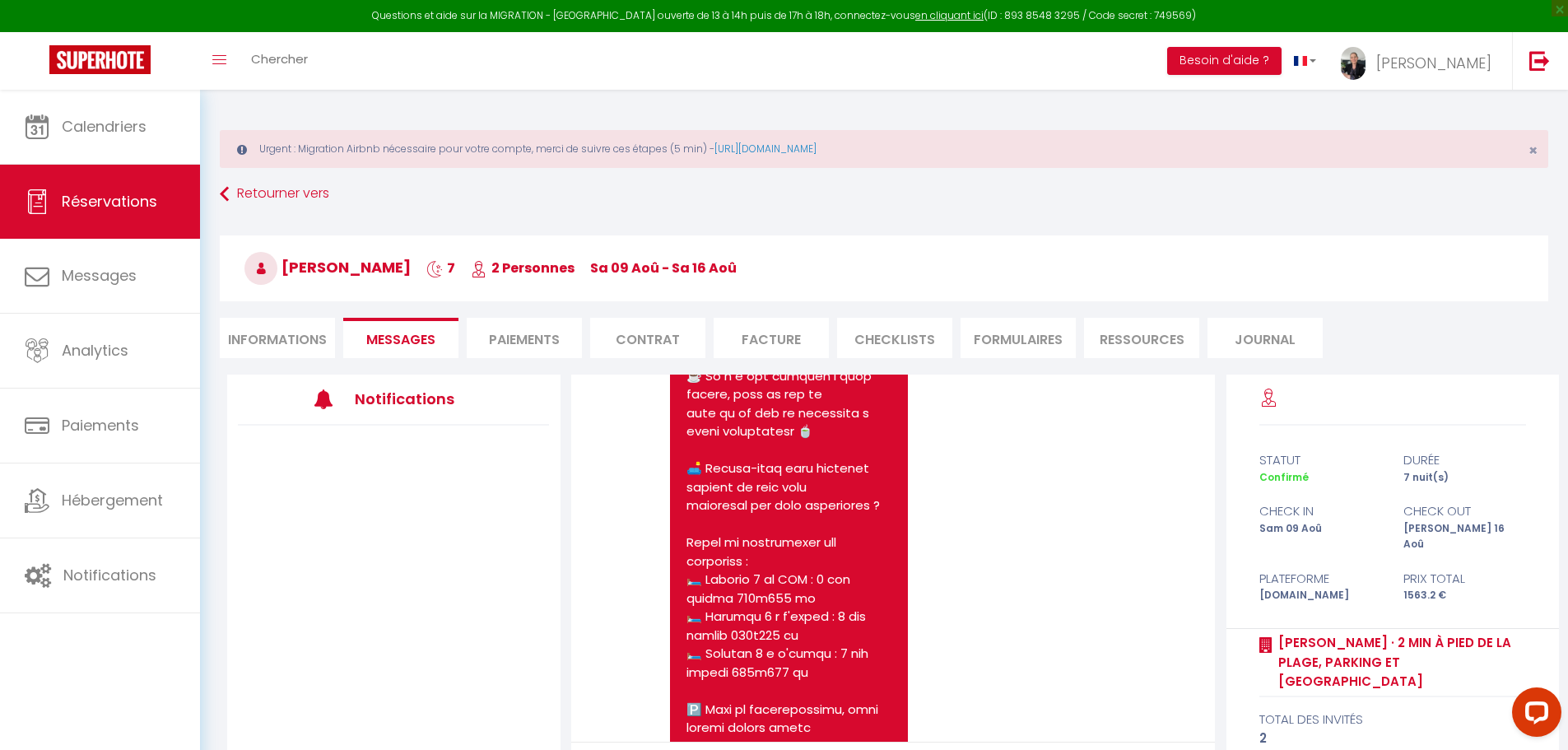
scroll to position [1482, 0]
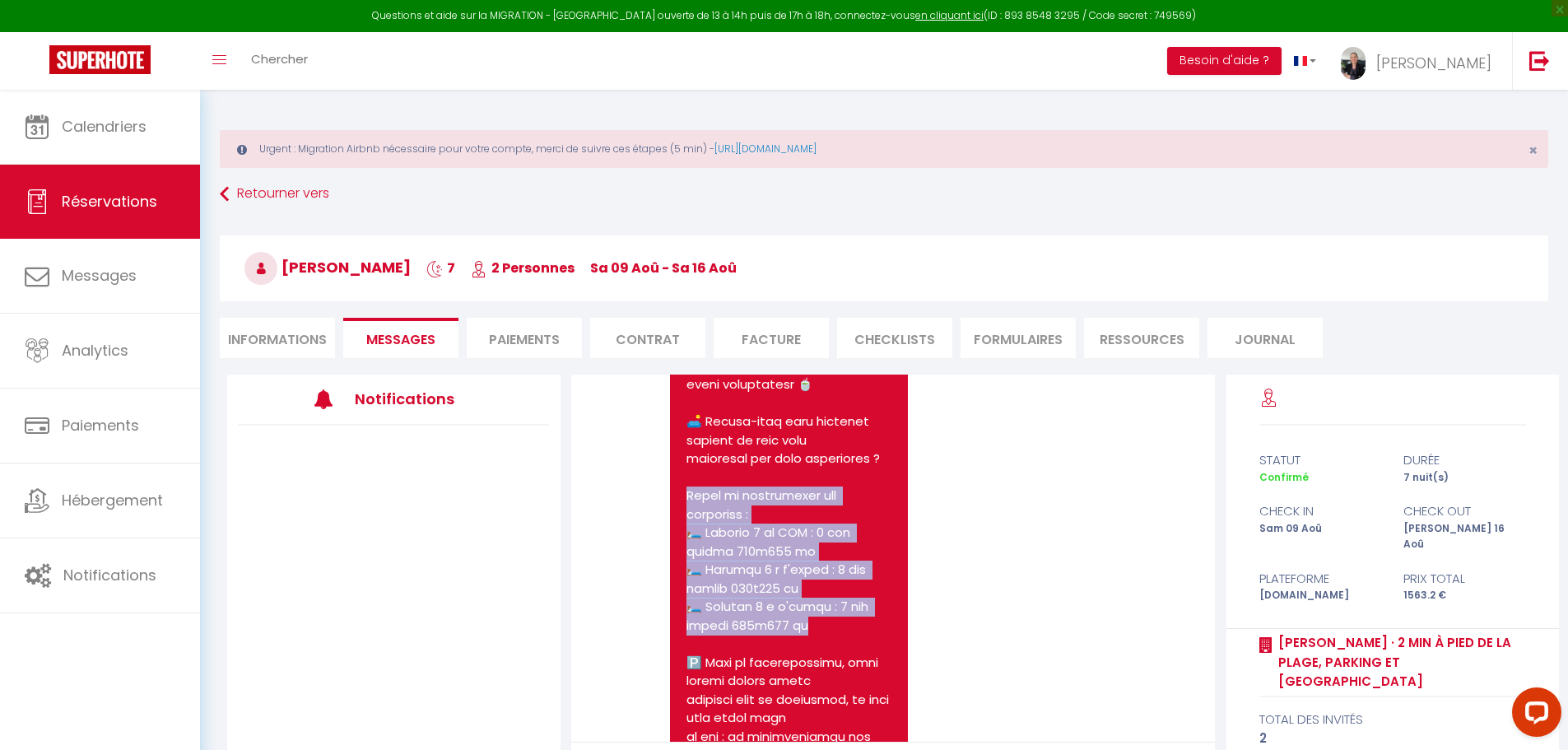
drag, startPoint x: 810, startPoint y: 668, endPoint x: 678, endPoint y: 536, distance: 186.7
click at [678, 536] on div "[URL][DOMAIN_NAME] ⏰ P.P.S. : Si vous souhaitez une arrivée anticipée (avant 17…" at bounding box center [789, 579] width 238 height 1552
copy pre "a disposition des couchages : 🛏️ Chambre 1 au RDC : 1 lit double 160x200 cm 🛏️ …"
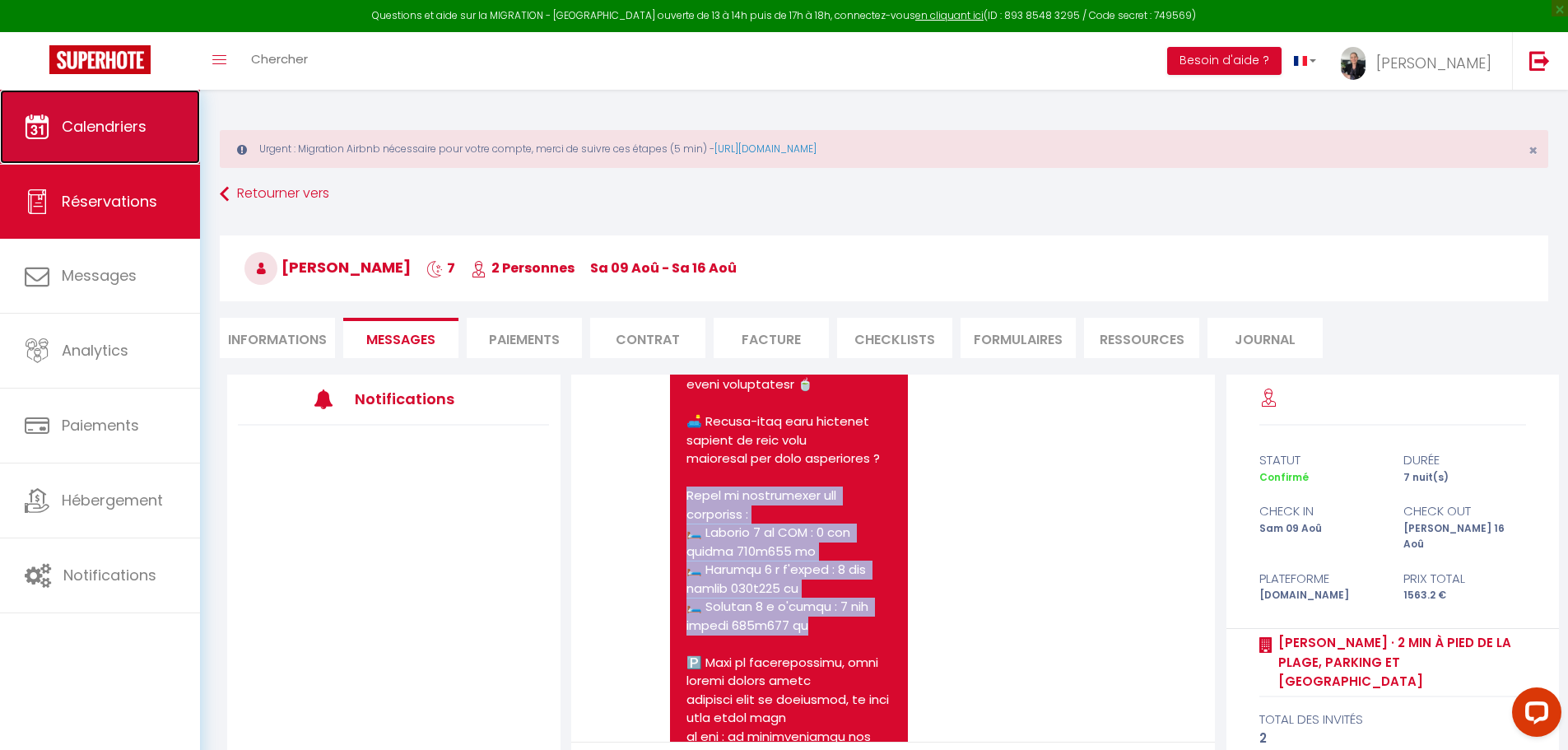
click at [101, 132] on span "Calendriers" at bounding box center [104, 126] width 85 height 21
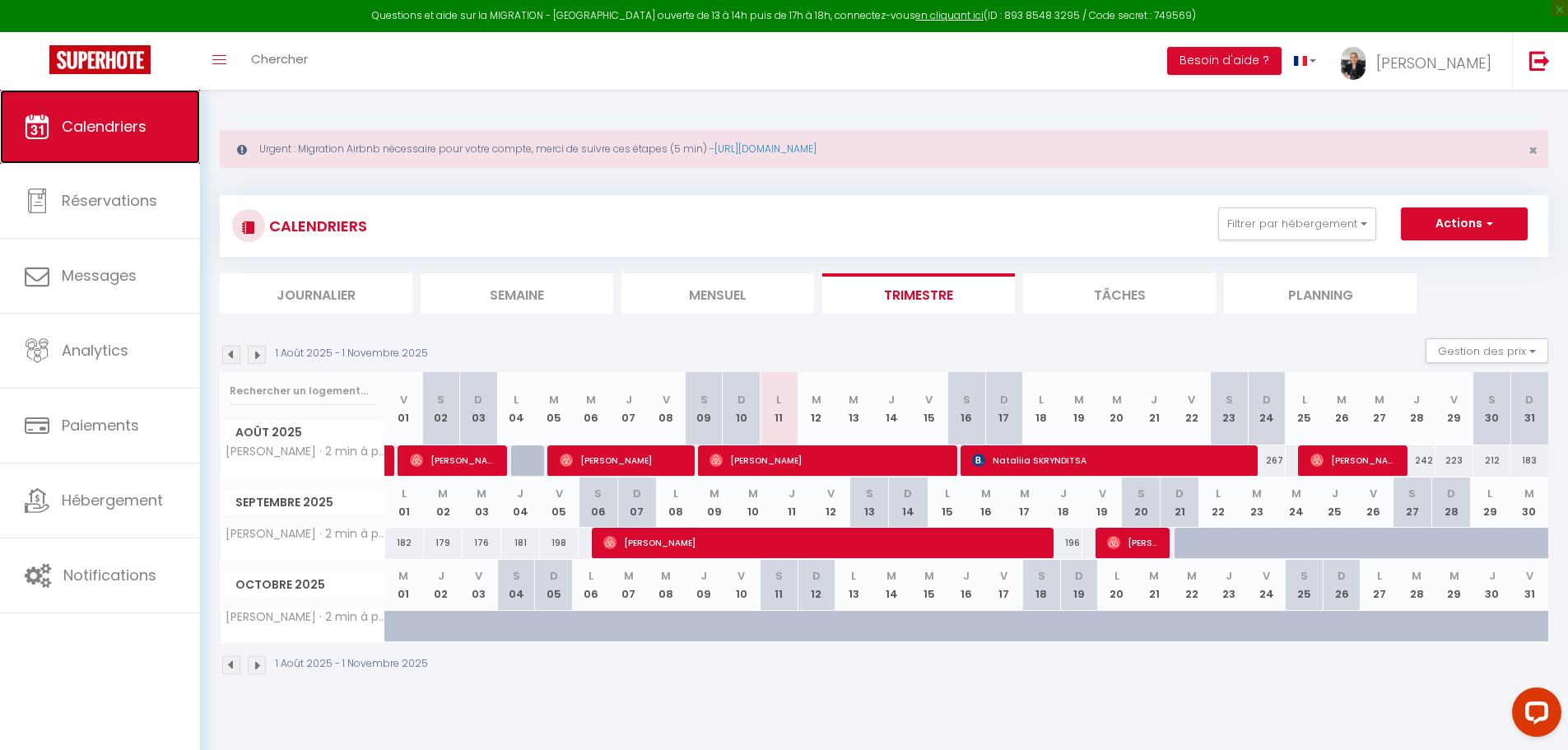
click at [108, 128] on span "Calendriers" at bounding box center [104, 126] width 85 height 21
